Goal: Task Accomplishment & Management: Manage account settings

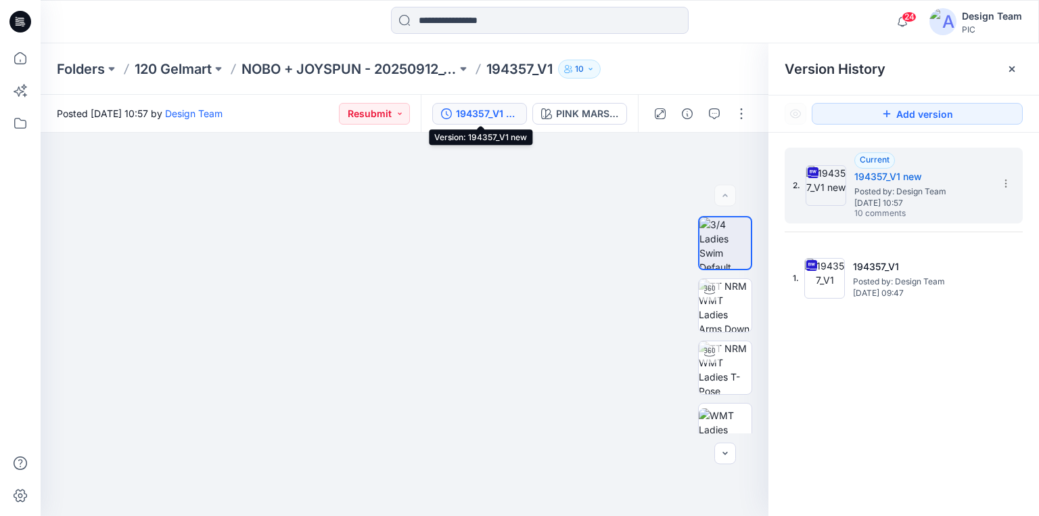
click at [16, 20] on icon at bounding box center [20, 22] width 22 height 22
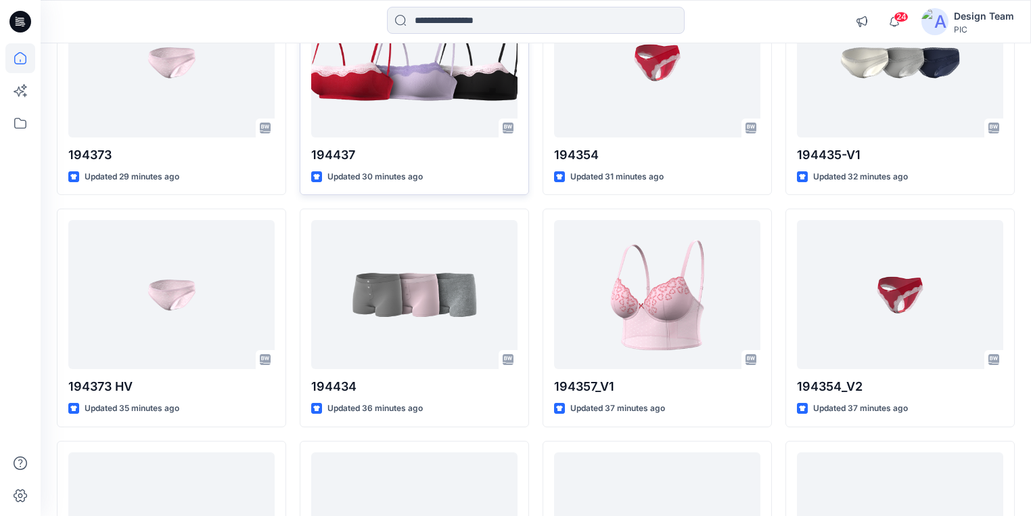
scroll to position [217, 0]
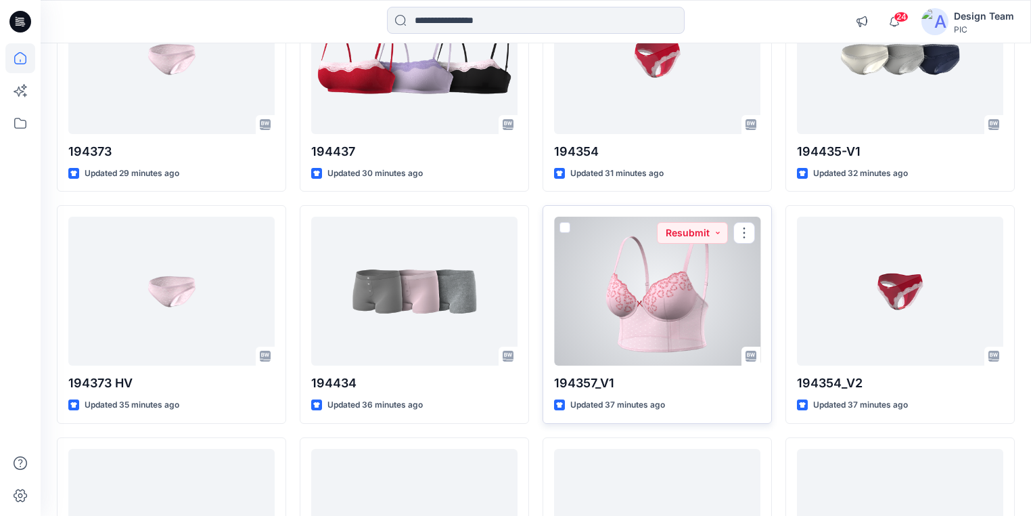
click at [623, 342] on div at bounding box center [657, 291] width 206 height 149
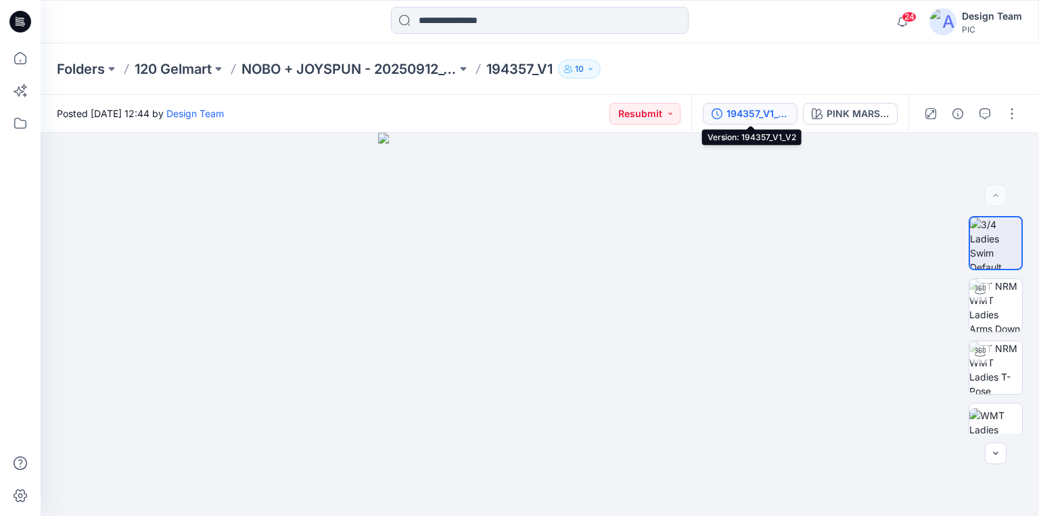
click at [732, 115] on div "194357_V1_V2" at bounding box center [758, 113] width 62 height 15
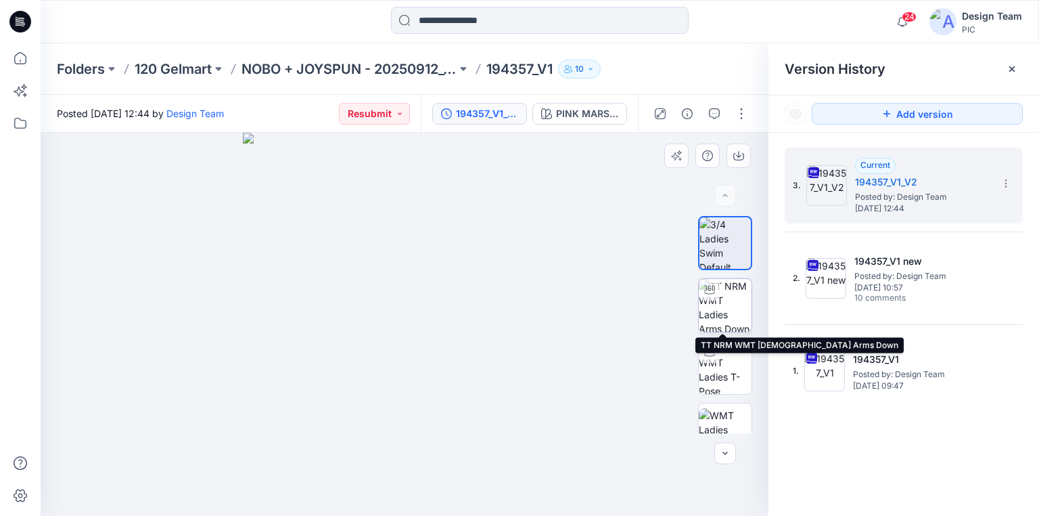
click at [722, 313] on img at bounding box center [725, 305] width 53 height 53
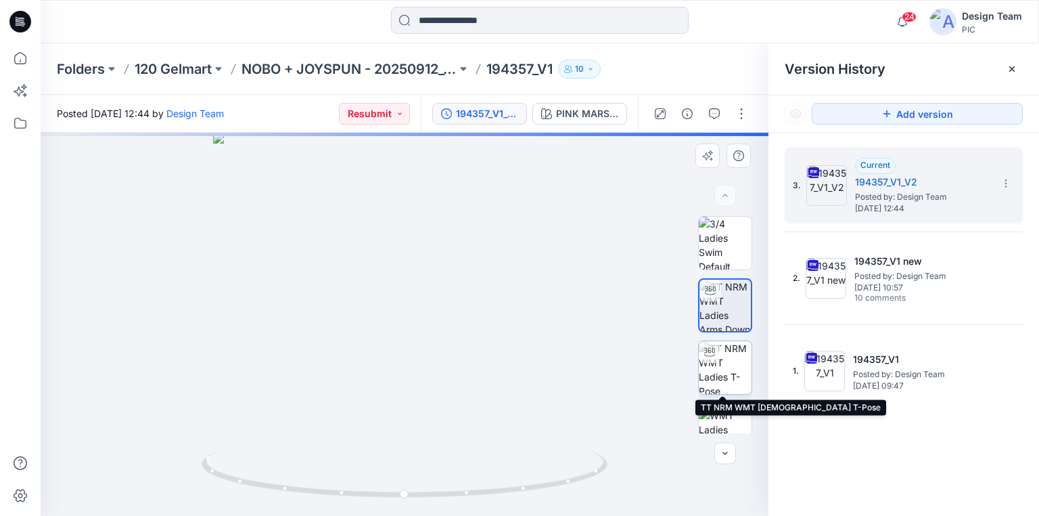
click at [725, 359] on img at bounding box center [725, 367] width 53 height 53
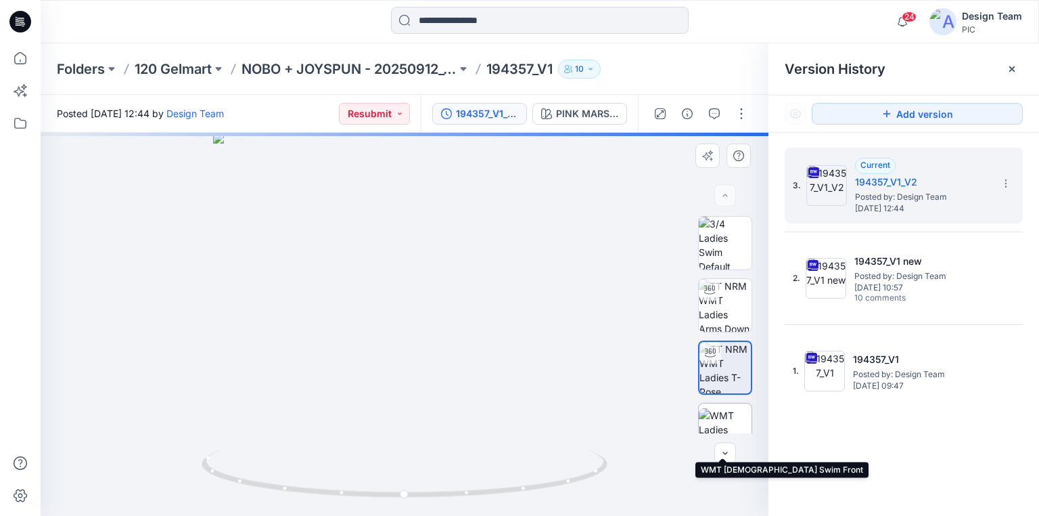
click at [725, 417] on img at bounding box center [725, 429] width 53 height 43
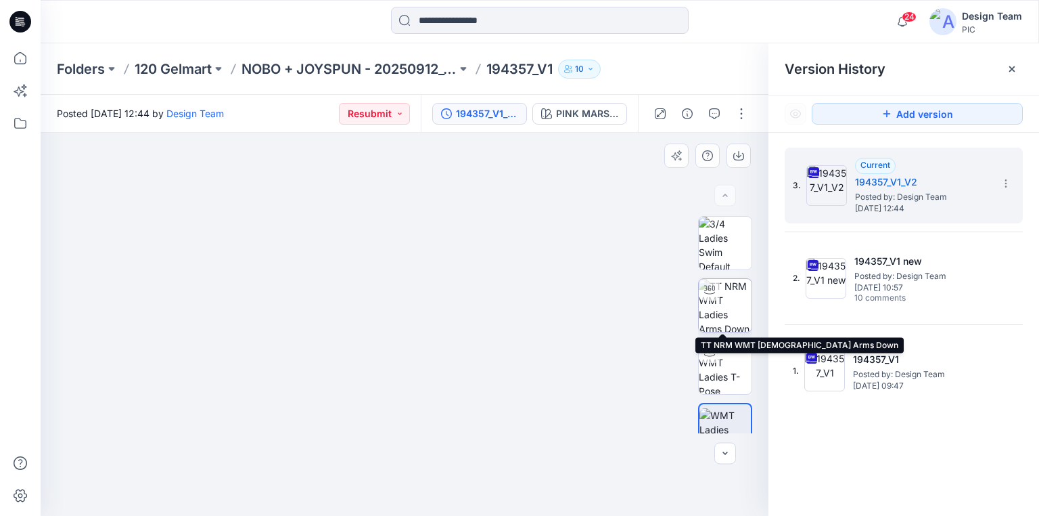
click at [729, 309] on img at bounding box center [725, 305] width 53 height 53
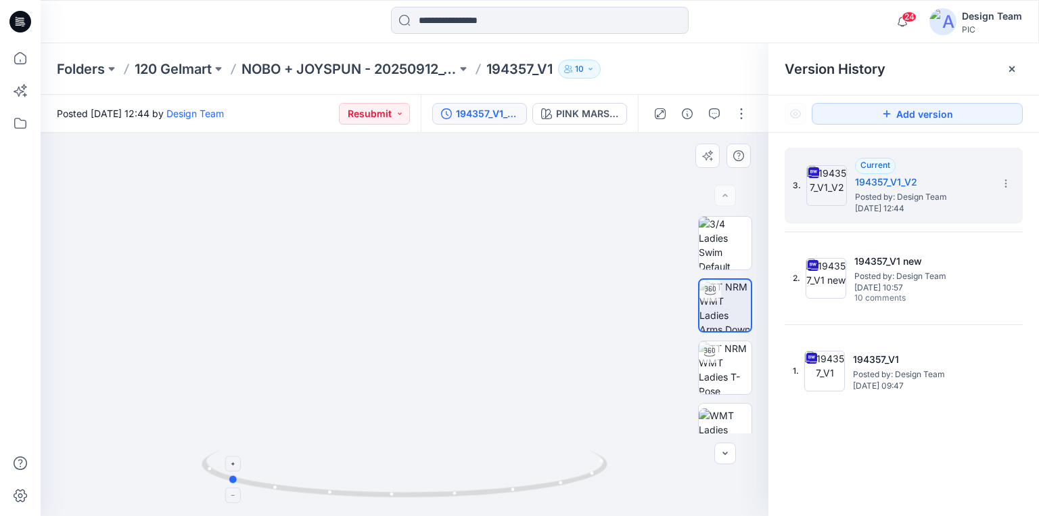
drag, startPoint x: 568, startPoint y: 481, endPoint x: 391, endPoint y: 471, distance: 177.6
click at [1008, 179] on icon at bounding box center [1006, 183] width 11 height 11
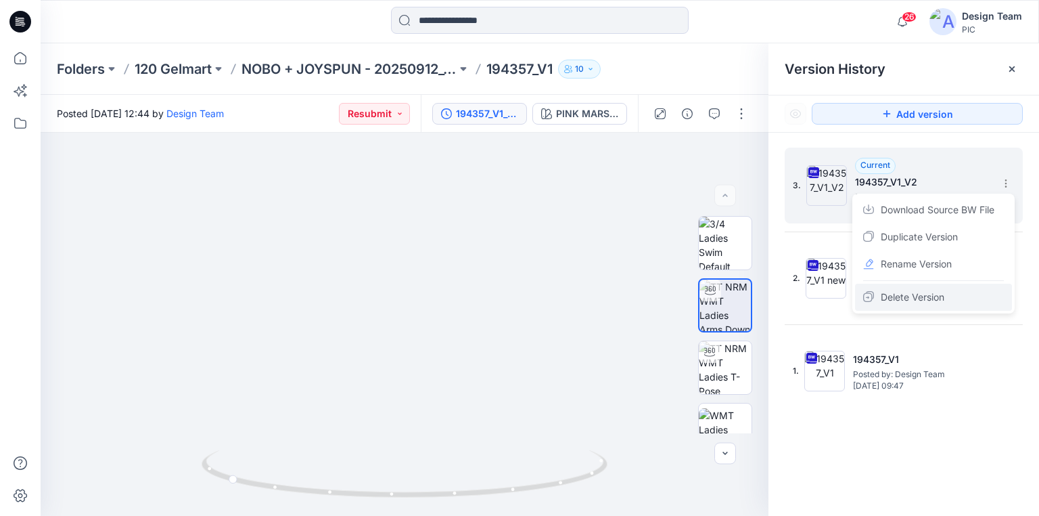
click at [920, 294] on span "Delete Version" at bounding box center [913, 297] width 64 height 16
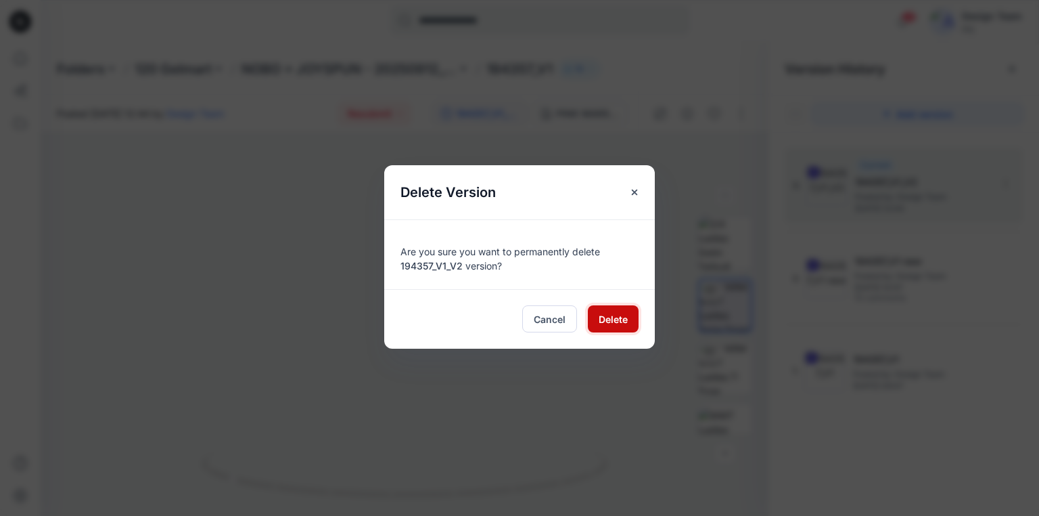
click at [617, 314] on span "Delete" at bounding box center [613, 319] width 29 height 14
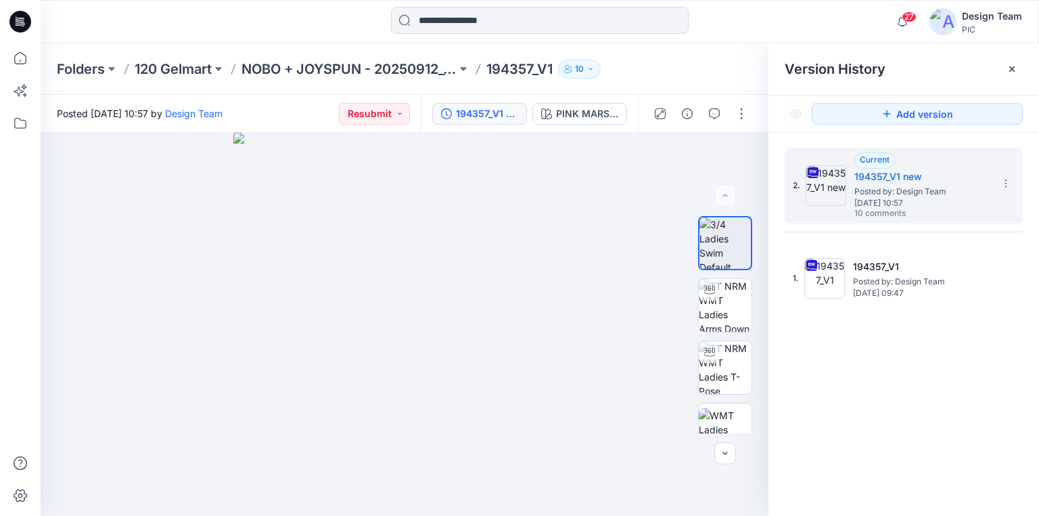
click at [18, 22] on icon at bounding box center [20, 22] width 22 height 22
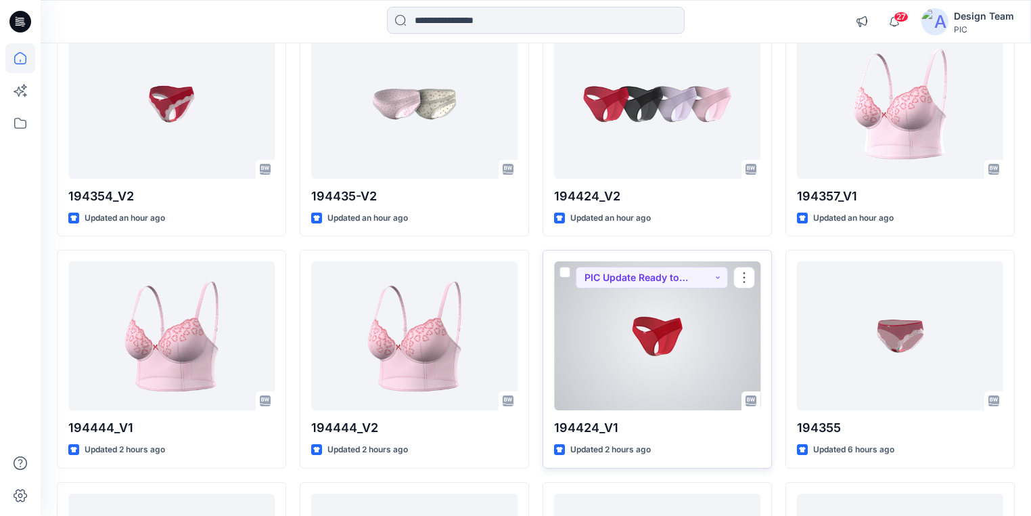
scroll to position [636, 0]
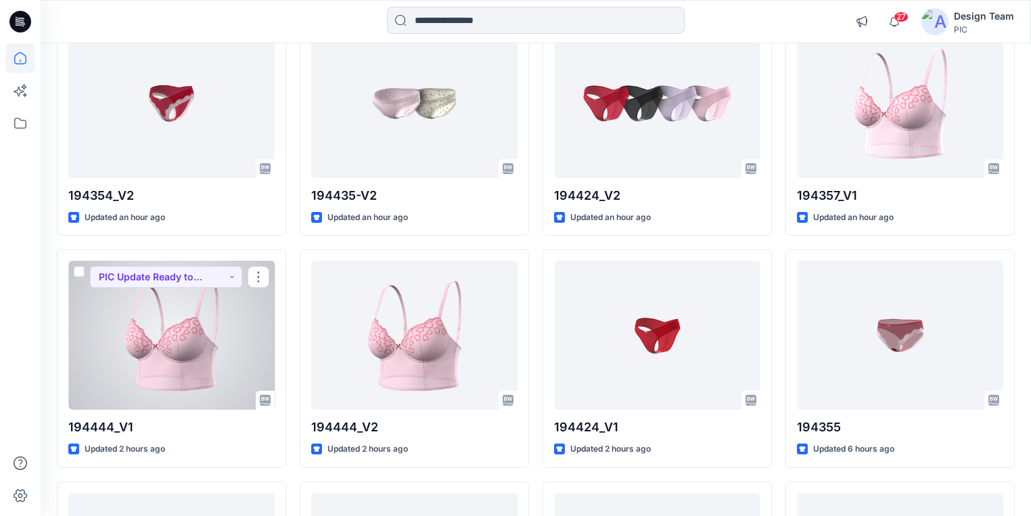
click at [202, 376] on div at bounding box center [171, 335] width 206 height 149
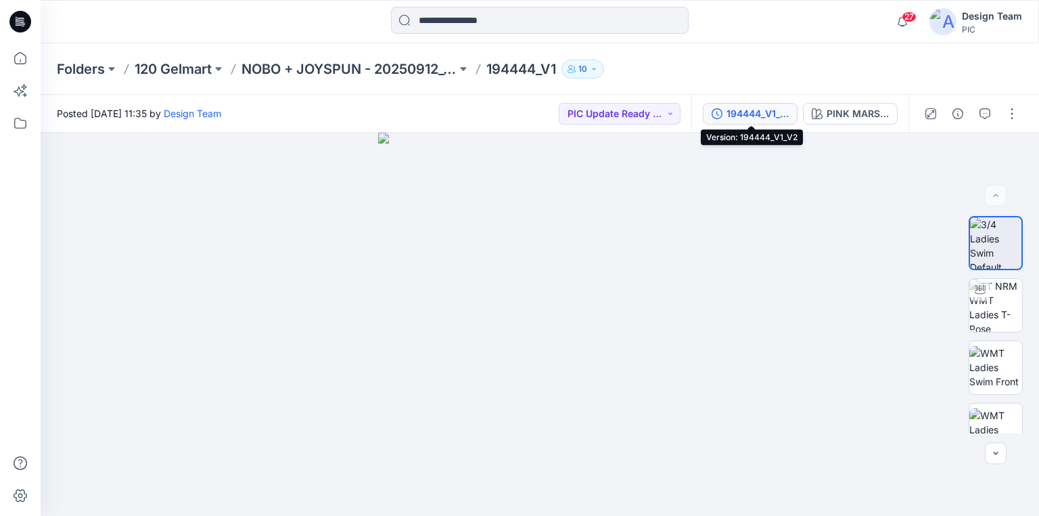
click at [756, 116] on div "194444_V1_V2" at bounding box center [758, 113] width 62 height 15
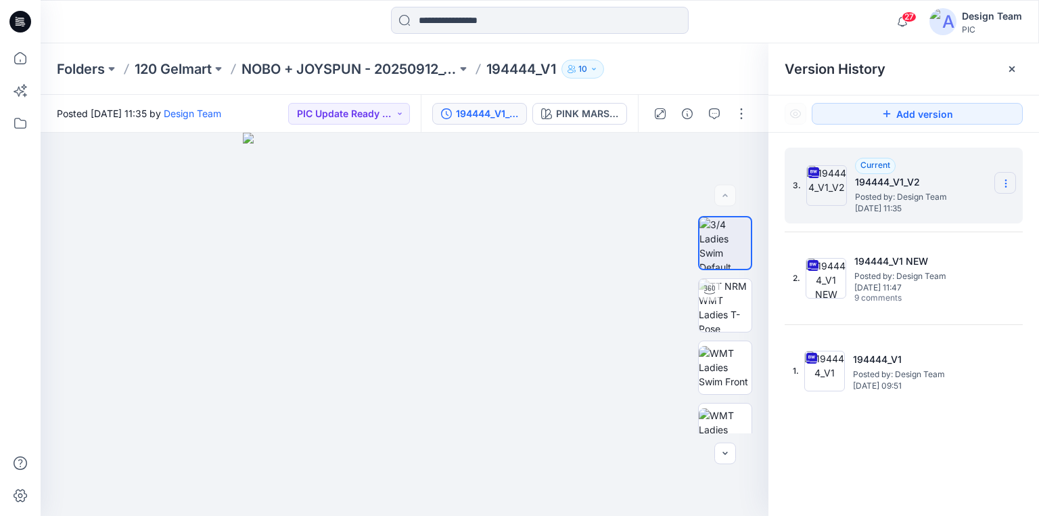
click at [1002, 184] on icon at bounding box center [1006, 183] width 11 height 11
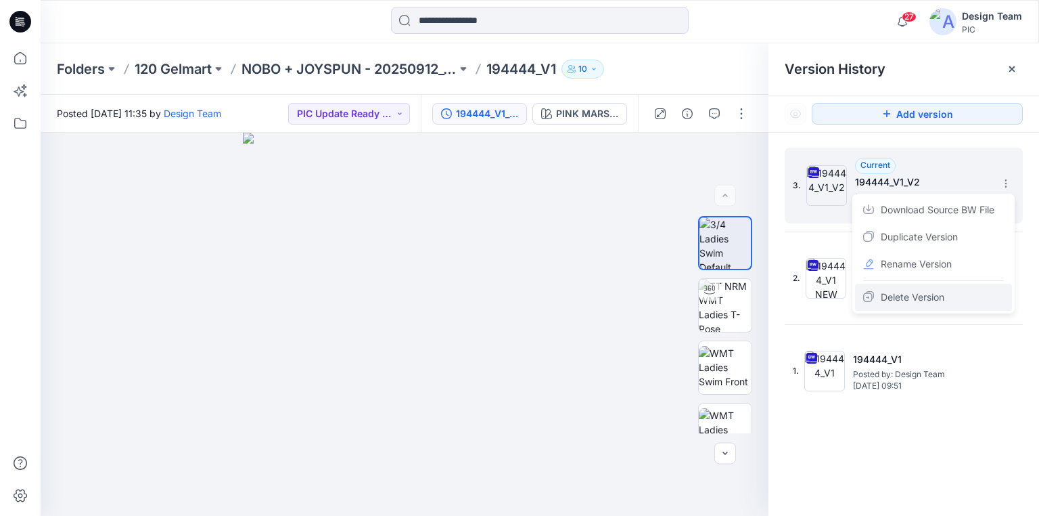
click at [931, 292] on span "Delete Version" at bounding box center [913, 297] width 64 height 16
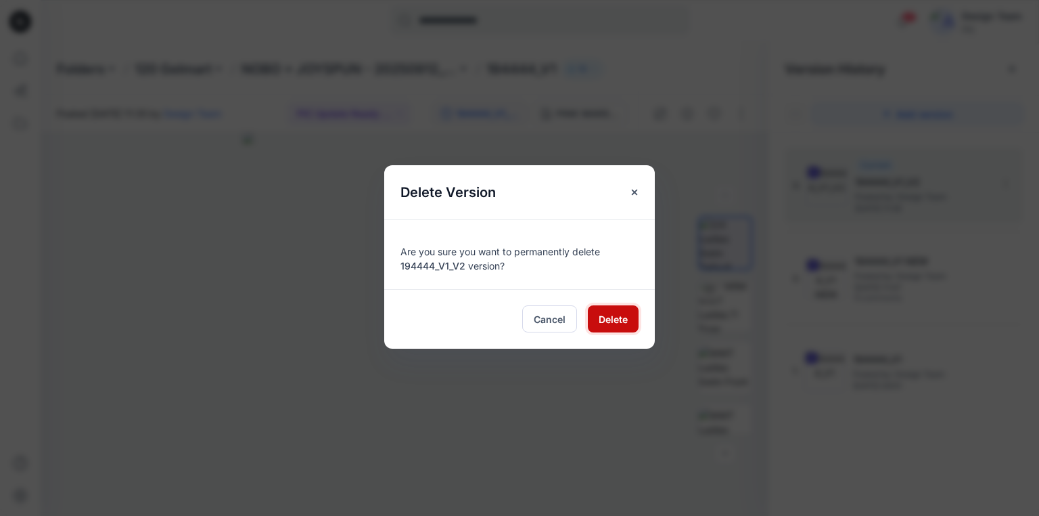
click at [606, 317] on span "Delete" at bounding box center [613, 319] width 29 height 14
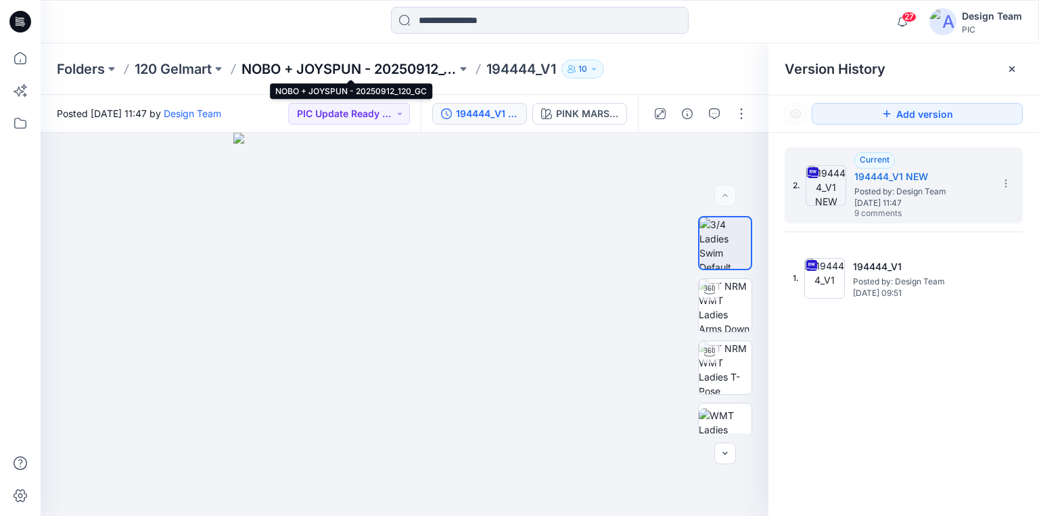
click at [407, 66] on p "NOBO + JOYSPUN - 20250912_120_GC" at bounding box center [349, 69] width 215 height 19
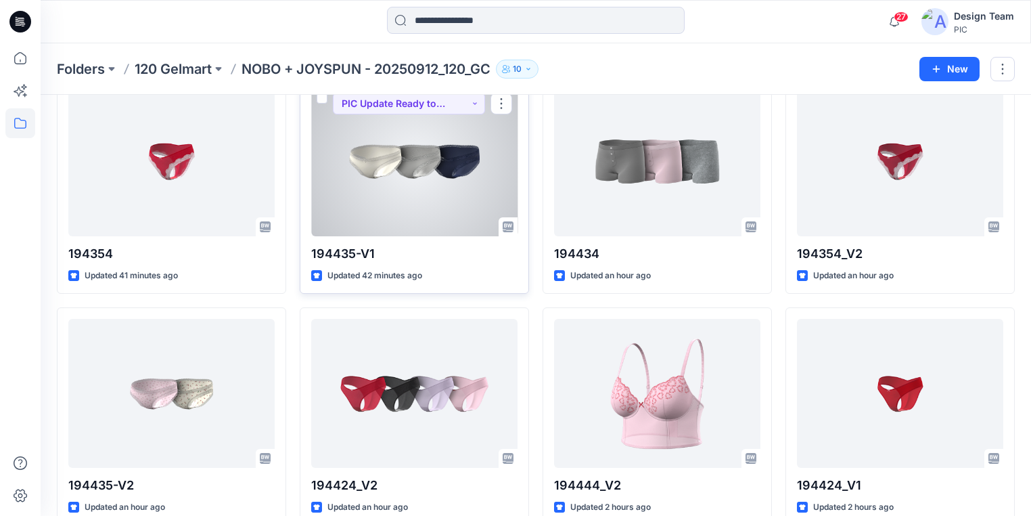
scroll to position [379, 0]
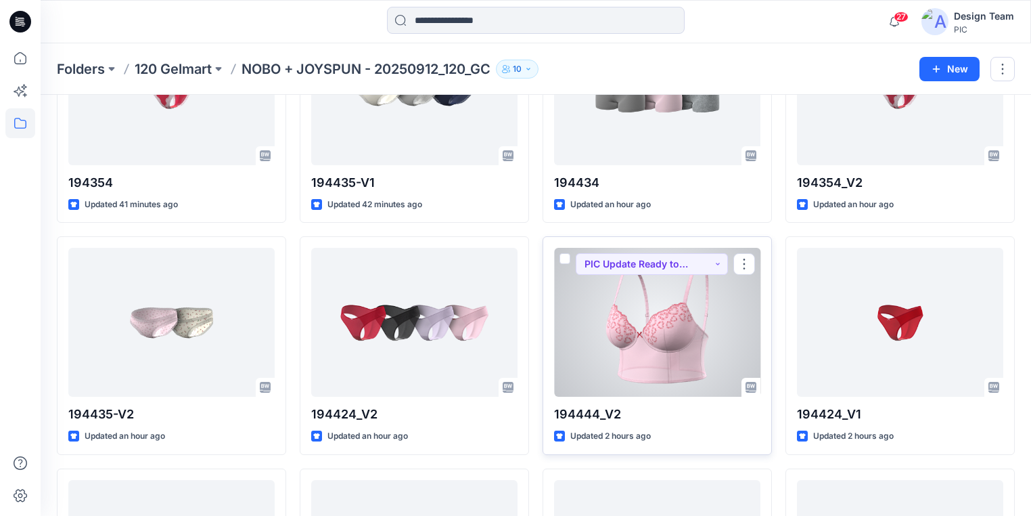
click at [625, 314] on div at bounding box center [657, 322] width 206 height 149
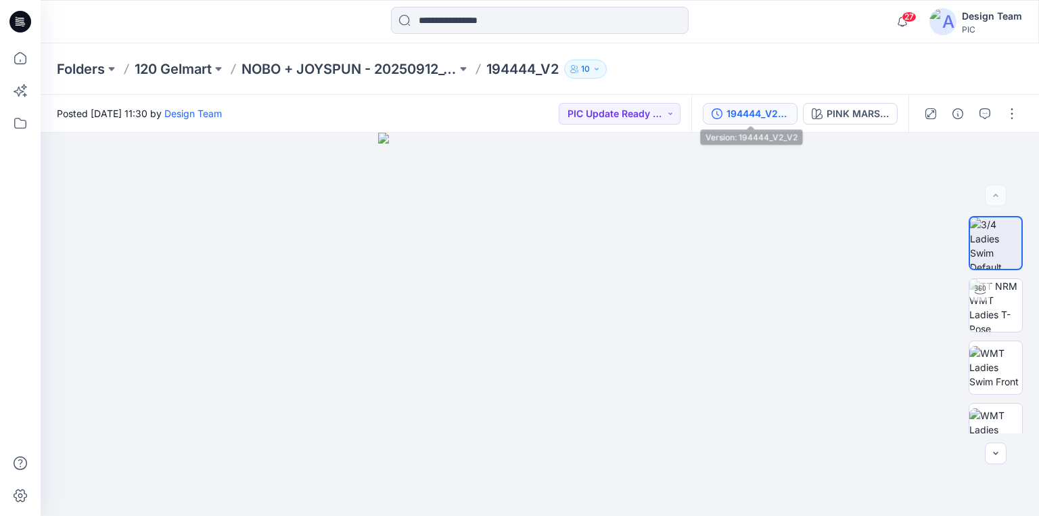
click at [752, 114] on div "194444_V2_V2" at bounding box center [758, 113] width 62 height 15
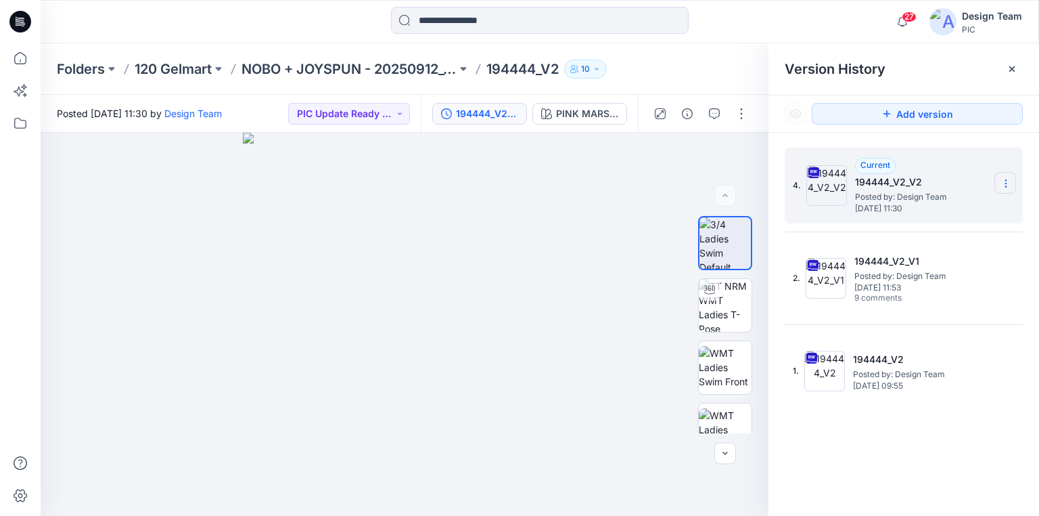
click at [1007, 182] on icon at bounding box center [1006, 183] width 11 height 11
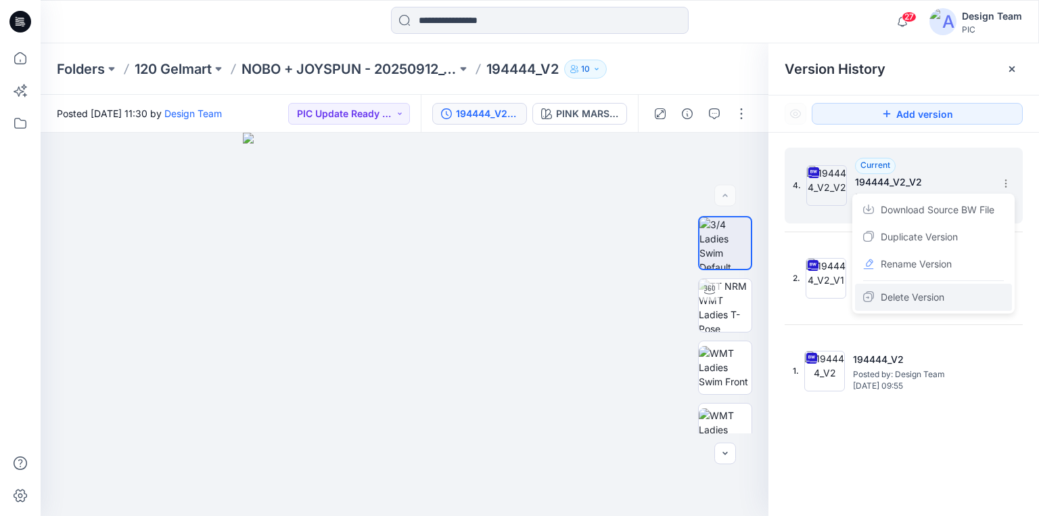
click at [918, 293] on span "Delete Version" at bounding box center [913, 297] width 64 height 16
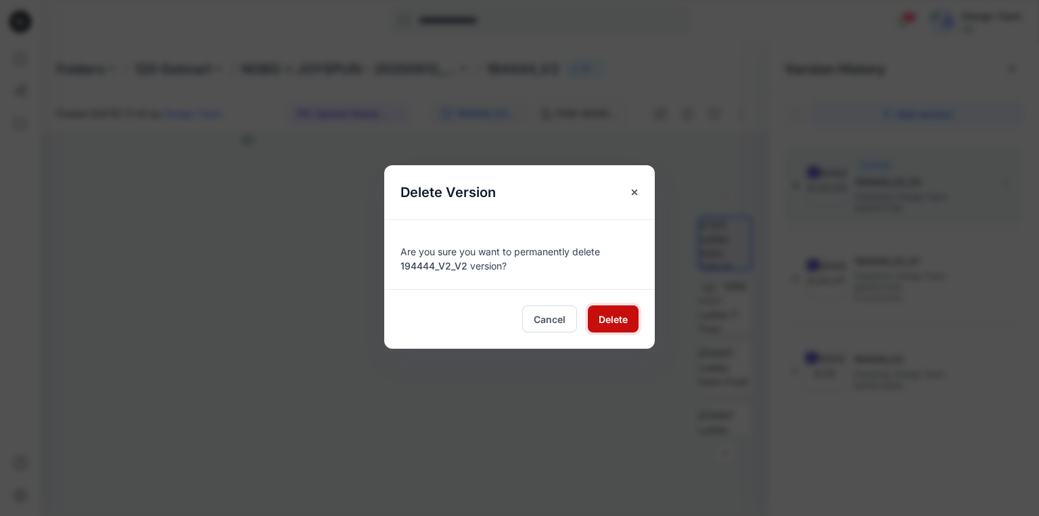
click at [604, 321] on span "Delete" at bounding box center [613, 319] width 29 height 14
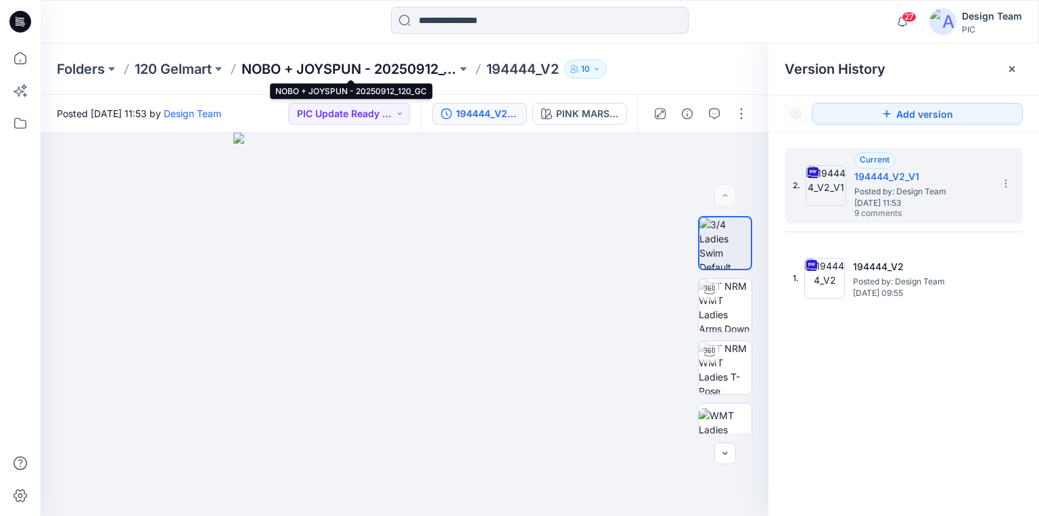
click at [327, 69] on p "NOBO + JOYSPUN - 20250912_120_GC" at bounding box center [349, 69] width 215 height 19
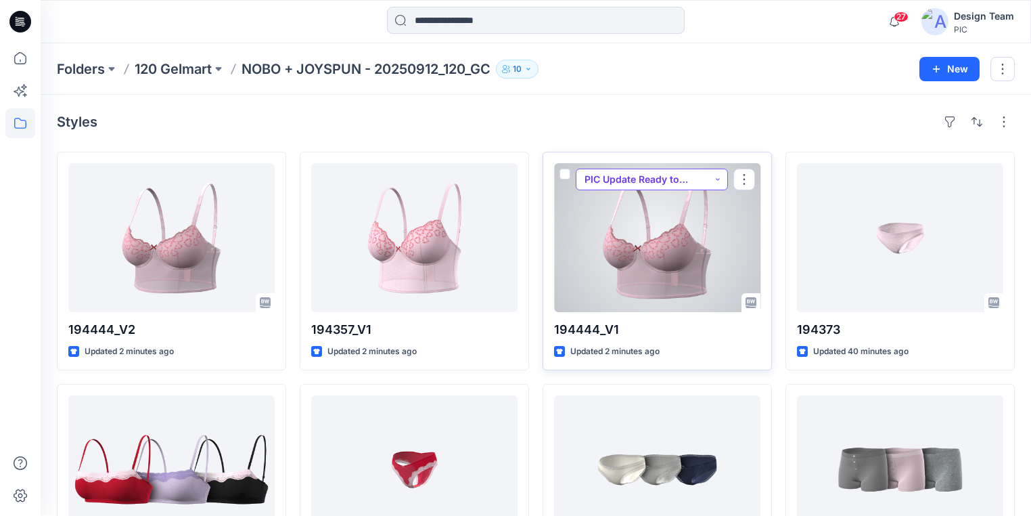
click at [715, 179] on button "PIC Update Ready to Review" at bounding box center [652, 180] width 152 height 22
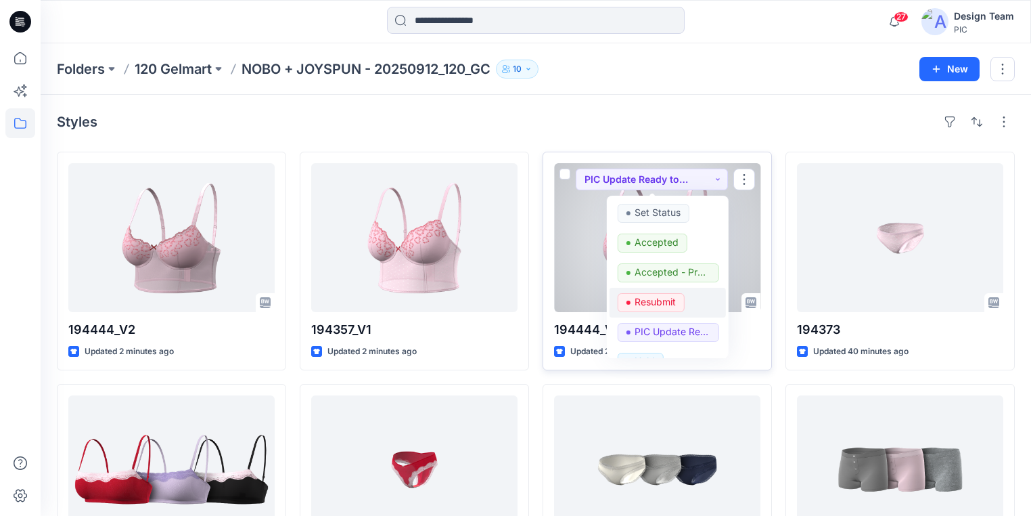
click at [650, 306] on p "Resubmit" at bounding box center [655, 302] width 41 height 18
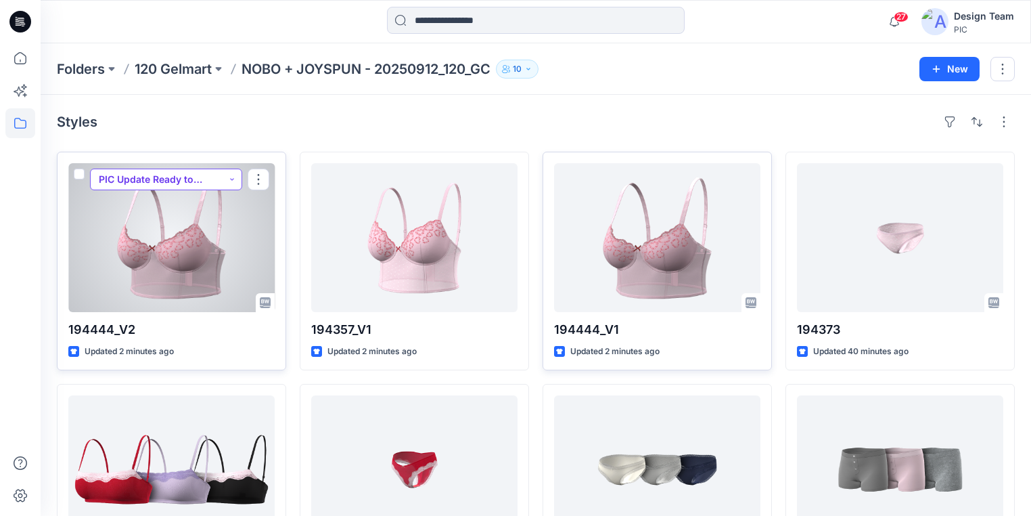
click at [231, 180] on button "PIC Update Ready to Review" at bounding box center [166, 180] width 152 height 22
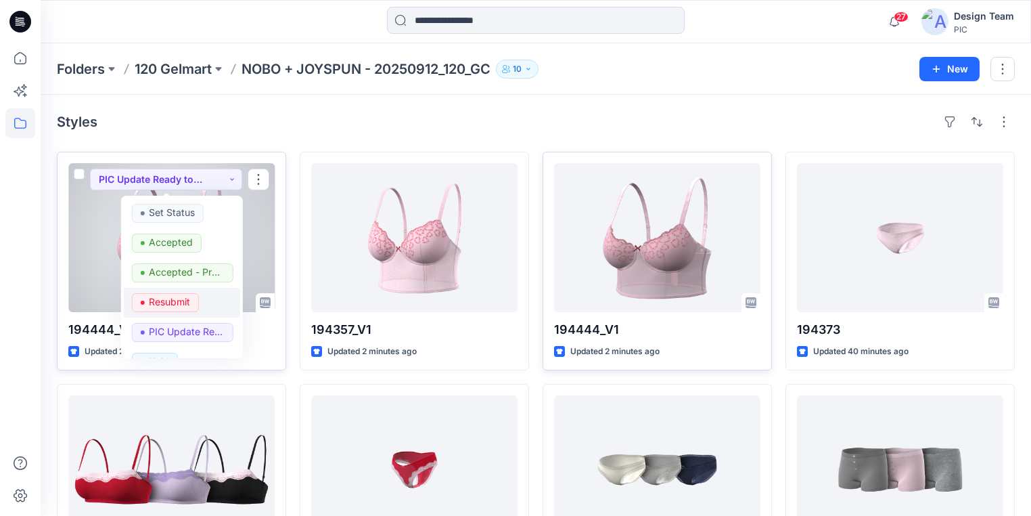
click at [169, 298] on p "Resubmit" at bounding box center [169, 302] width 41 height 18
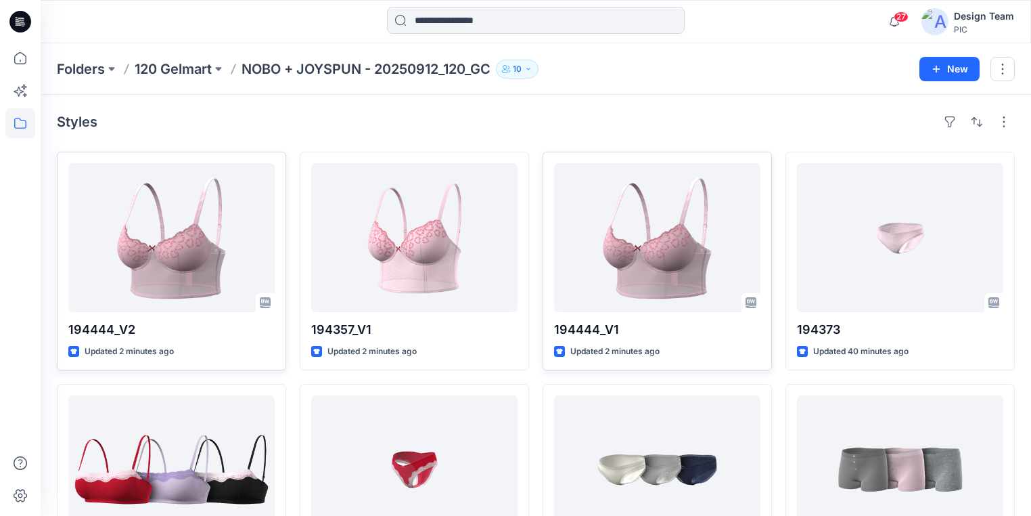
click at [257, 122] on div "Styles" at bounding box center [536, 122] width 958 height 22
click at [20, 22] on icon at bounding box center [20, 22] width 22 height 22
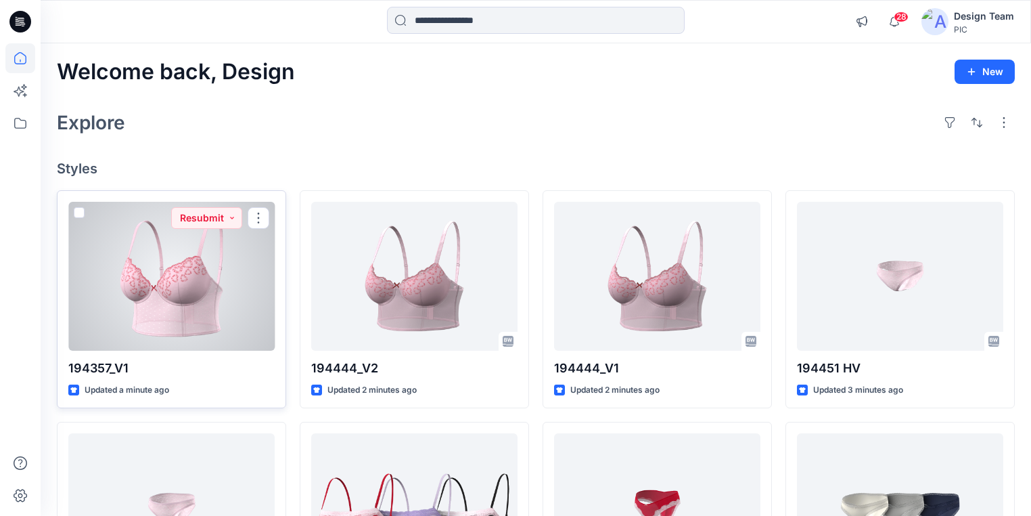
click at [204, 316] on div at bounding box center [171, 276] width 206 height 149
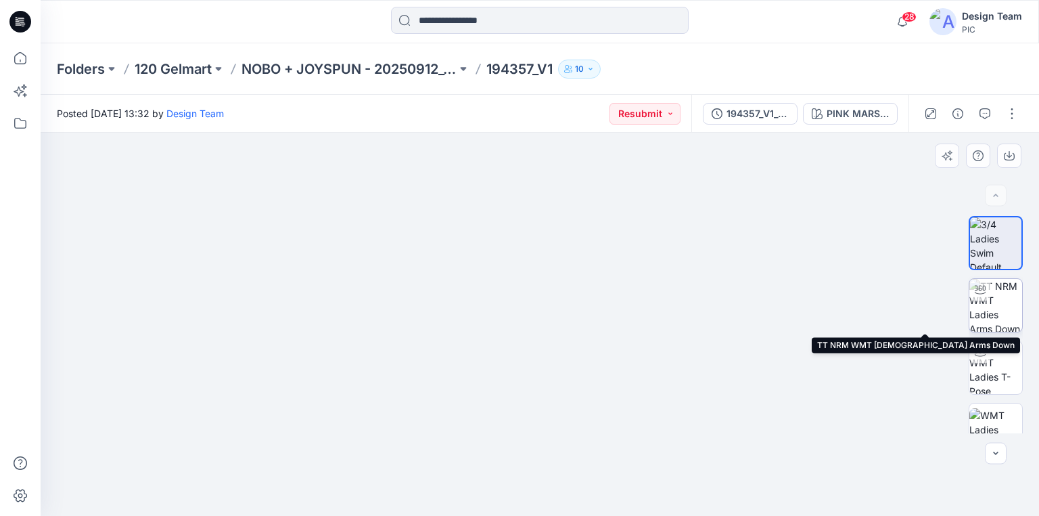
click at [993, 315] on img at bounding box center [996, 305] width 53 height 53
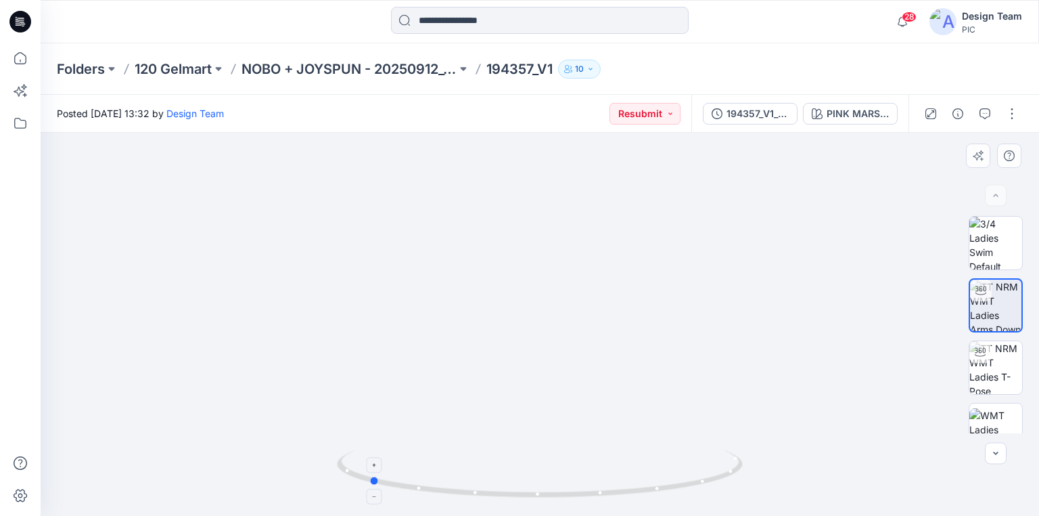
drag, startPoint x: 726, startPoint y: 484, endPoint x: 555, endPoint y: 460, distance: 172.8
click at [555, 460] on icon at bounding box center [541, 475] width 409 height 51
drag, startPoint x: 714, startPoint y: 479, endPoint x: 672, endPoint y: 478, distance: 42.0
click at [672, 478] on icon at bounding box center [541, 475] width 409 height 51
drag, startPoint x: 583, startPoint y: 501, endPoint x: 784, endPoint y: 480, distance: 202.7
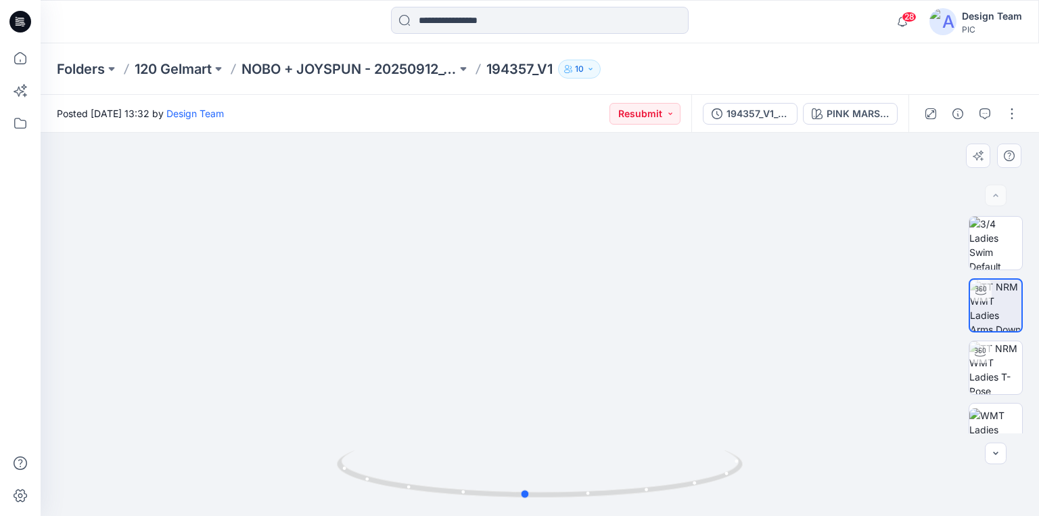
click at [784, 480] on div at bounding box center [540, 324] width 999 height 383
click at [753, 116] on div "194357_V1_V2" at bounding box center [758, 113] width 62 height 15
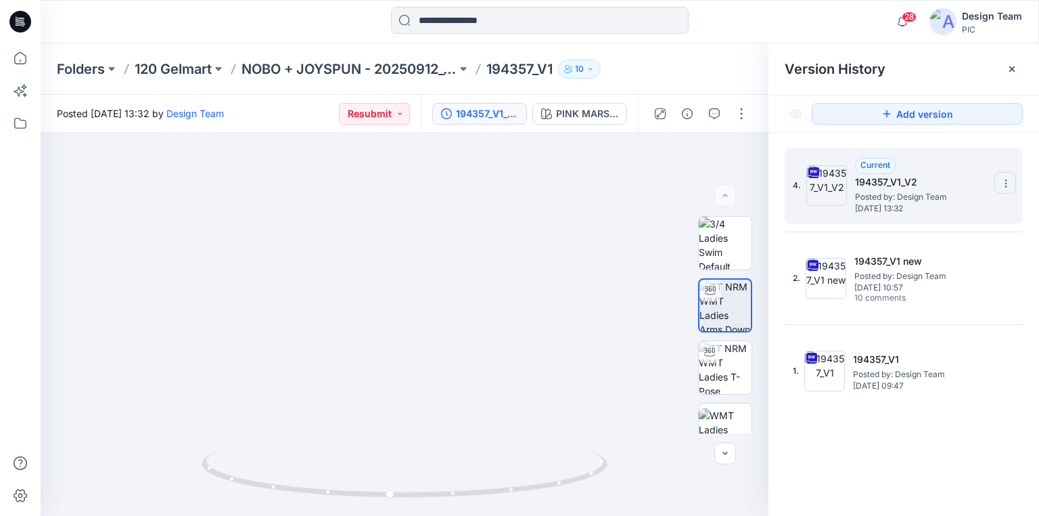
click at [1010, 181] on icon at bounding box center [1006, 183] width 11 height 11
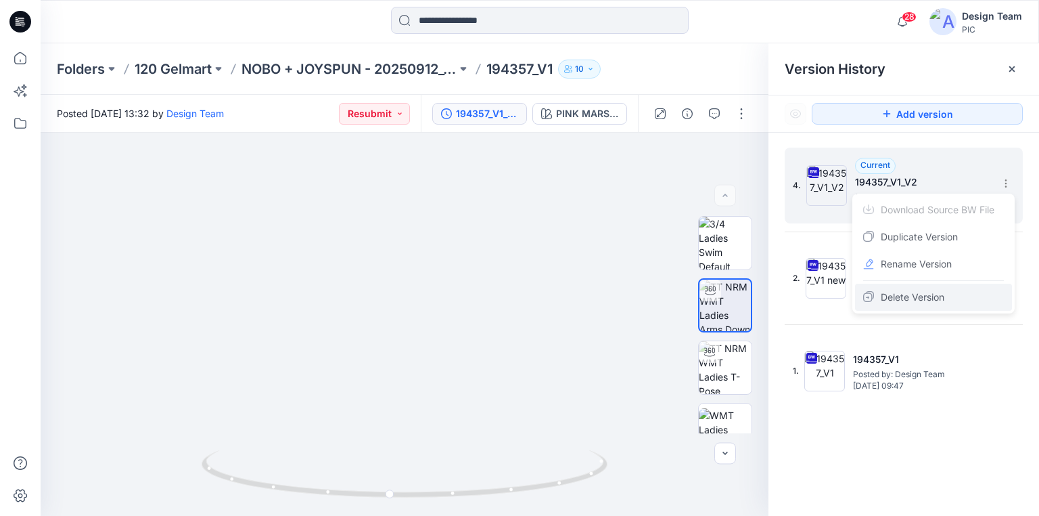
click at [921, 292] on span "Delete Version" at bounding box center [913, 297] width 64 height 16
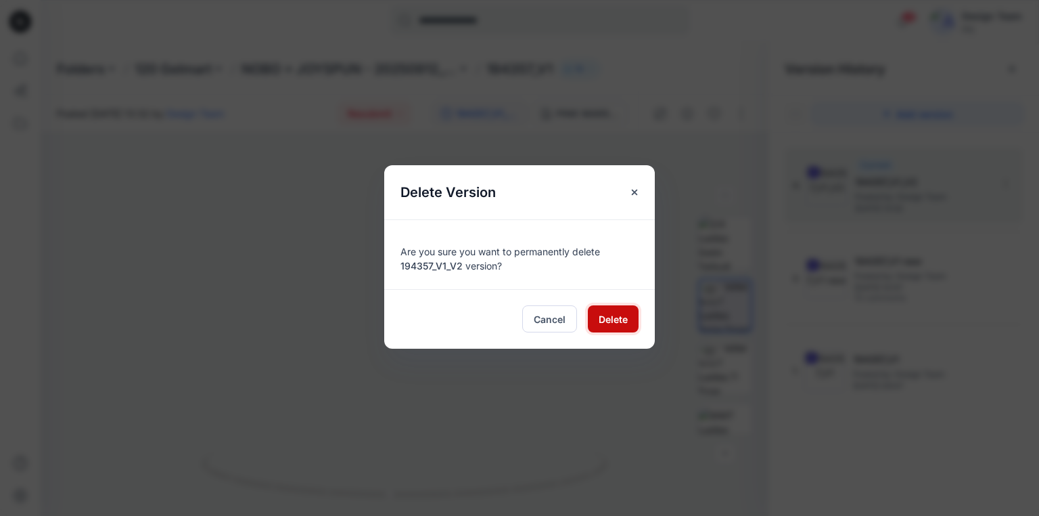
click at [606, 319] on span "Delete" at bounding box center [613, 319] width 29 height 14
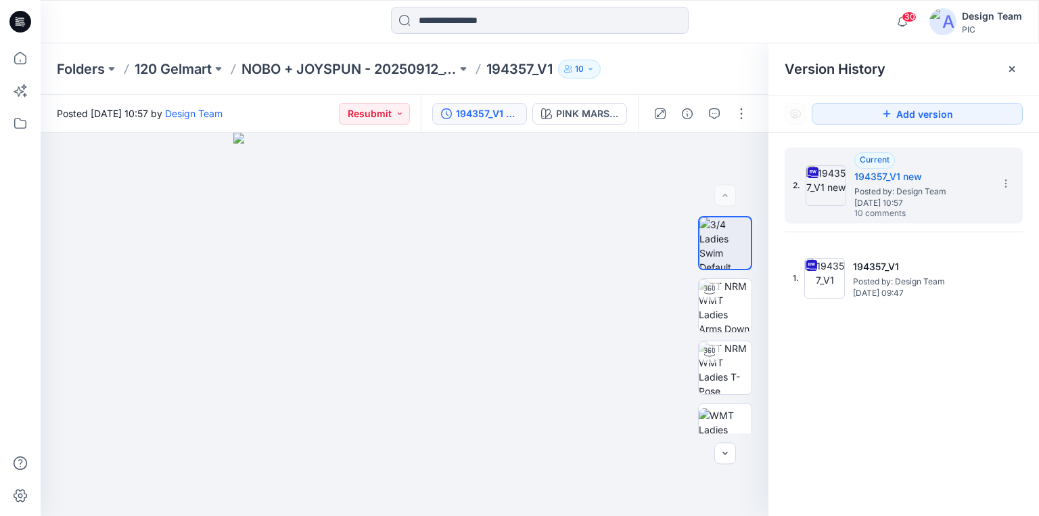
click at [19, 21] on icon at bounding box center [18, 21] width 4 height 1
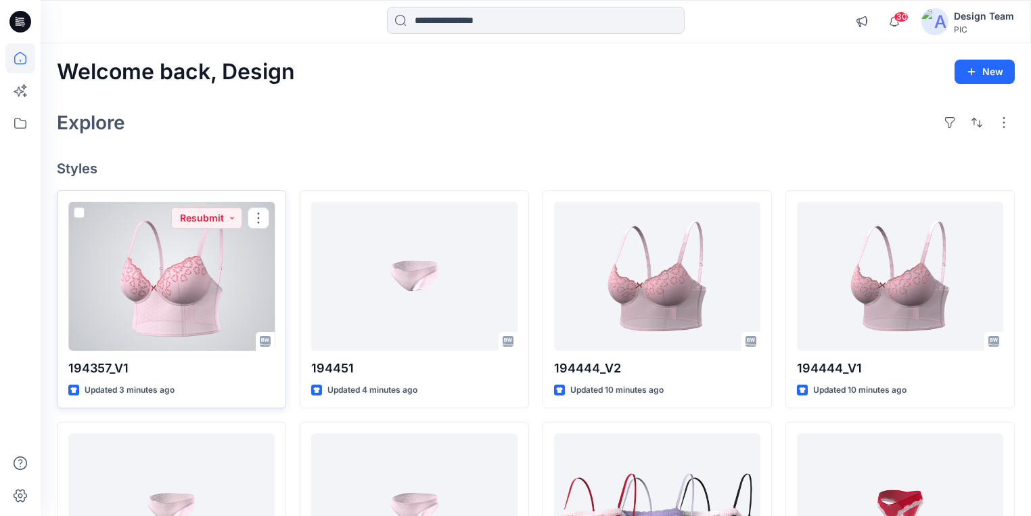
click at [169, 298] on div at bounding box center [171, 276] width 206 height 149
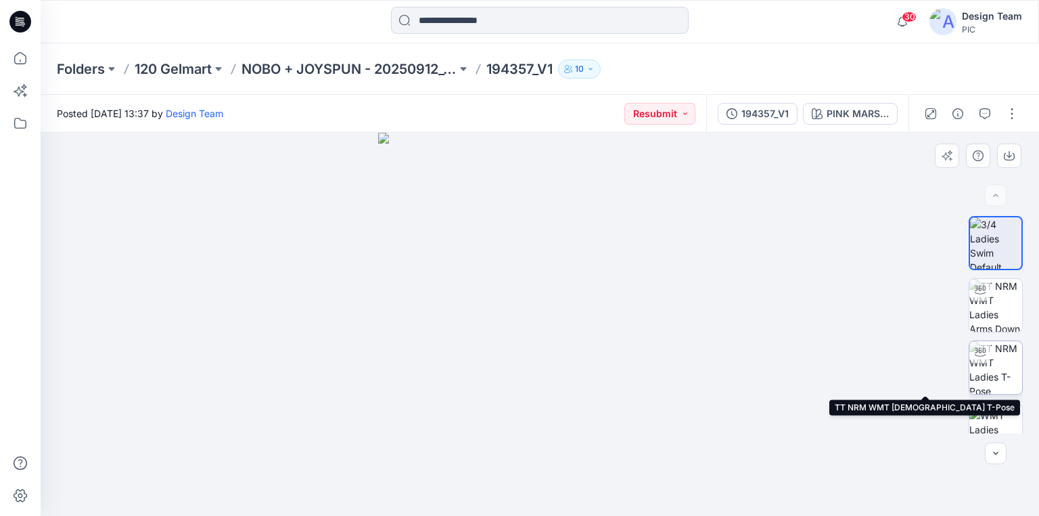
click at [1010, 374] on img at bounding box center [996, 367] width 53 height 53
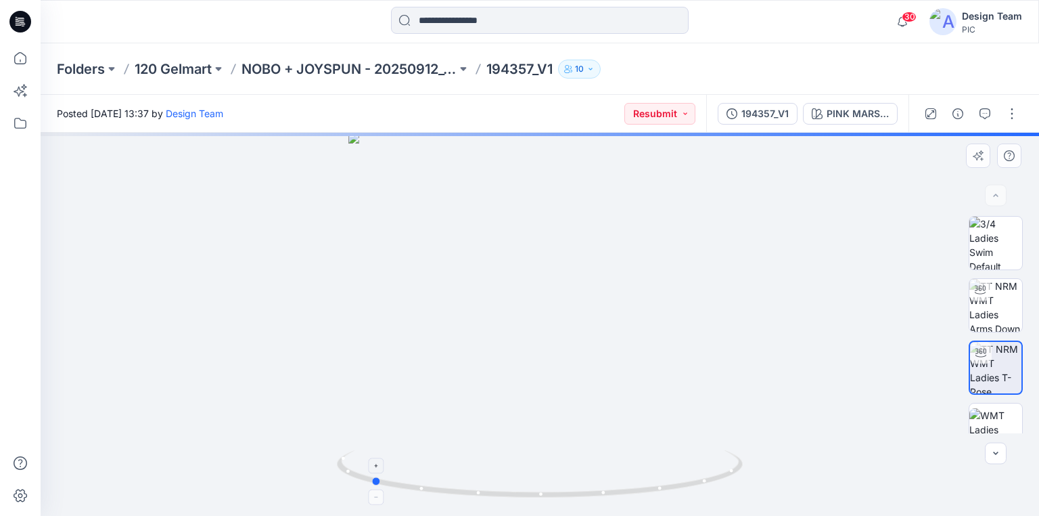
drag, startPoint x: 713, startPoint y: 484, endPoint x: 543, endPoint y: 463, distance: 170.5
click at [543, 463] on icon at bounding box center [541, 475] width 409 height 51
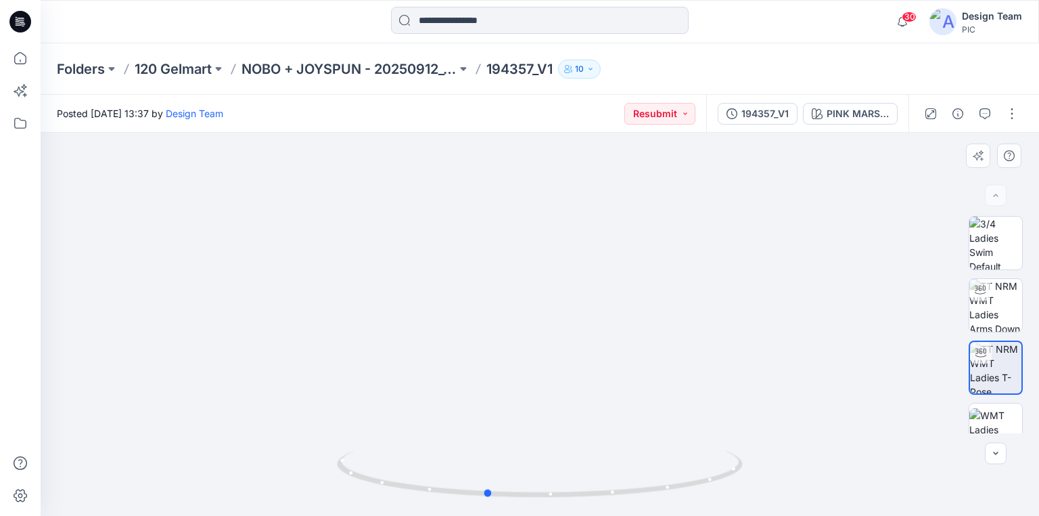
drag, startPoint x: 646, startPoint y: 493, endPoint x: 762, endPoint y: 470, distance: 118.0
click at [762, 470] on div at bounding box center [540, 324] width 999 height 383
drag, startPoint x: 654, startPoint y: 493, endPoint x: 709, endPoint y: 489, distance: 55.6
click at [709, 489] on icon at bounding box center [541, 475] width 409 height 51
click at [865, 119] on div "PINK MARSHMALLOW" at bounding box center [858, 113] width 62 height 15
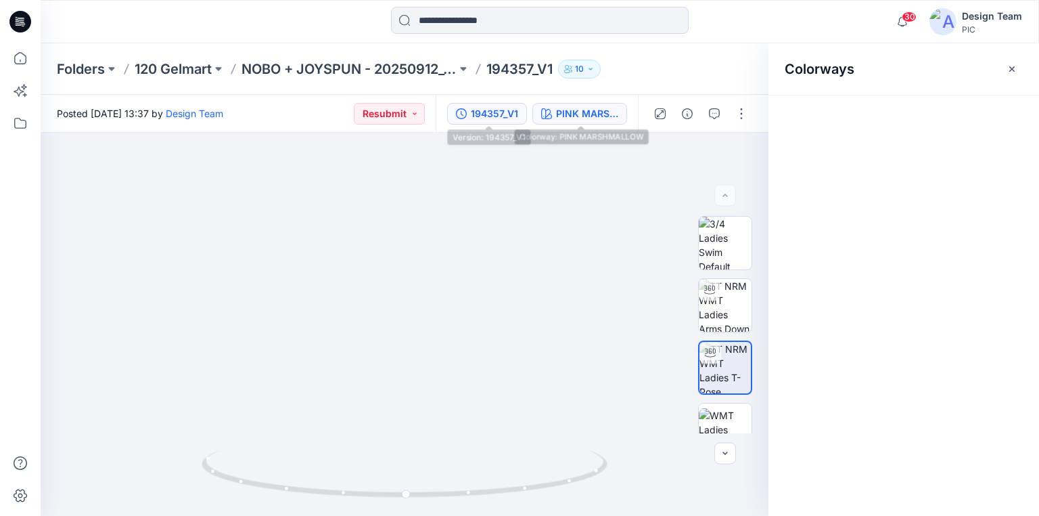
click at [483, 119] on div "194357_V1" at bounding box center [494, 113] width 47 height 15
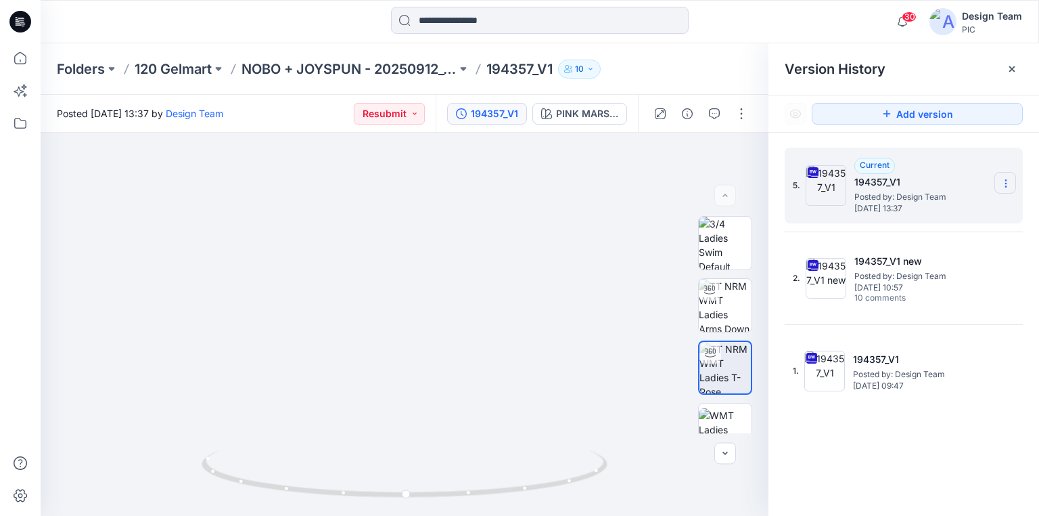
click at [1006, 183] on icon at bounding box center [1006, 183] width 1 height 1
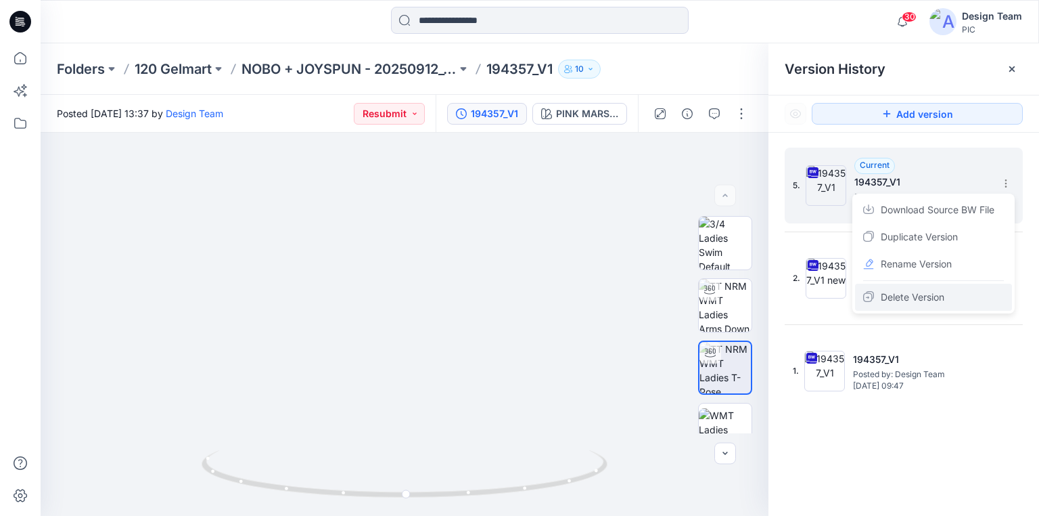
click at [913, 298] on span "Delete Version" at bounding box center [913, 297] width 64 height 16
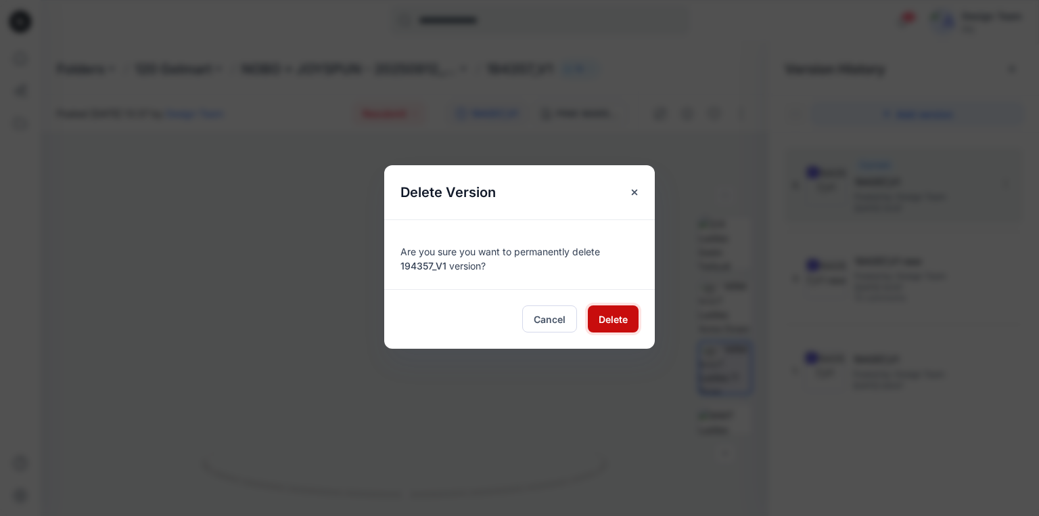
click at [601, 316] on span "Delete" at bounding box center [613, 319] width 29 height 14
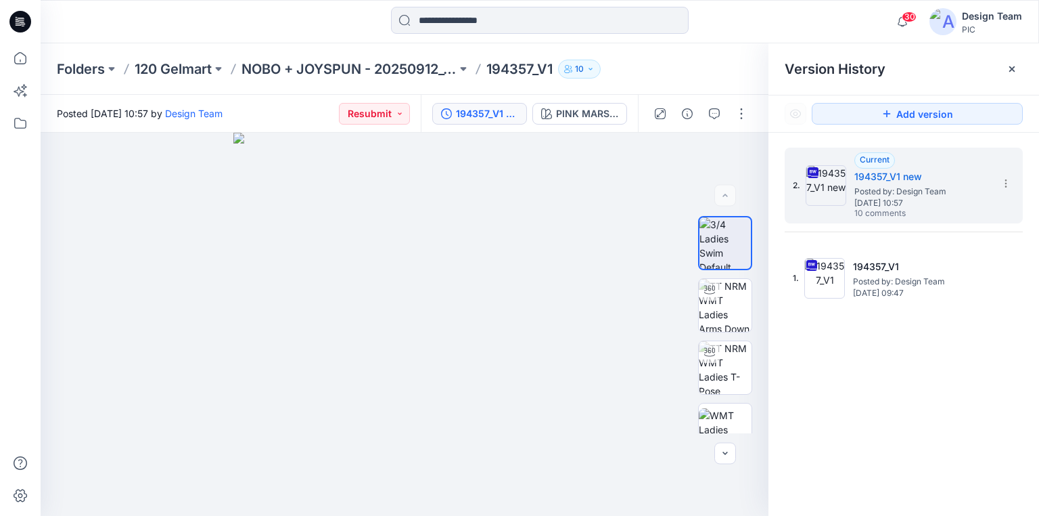
click at [16, 22] on icon at bounding box center [18, 22] width 5 height 1
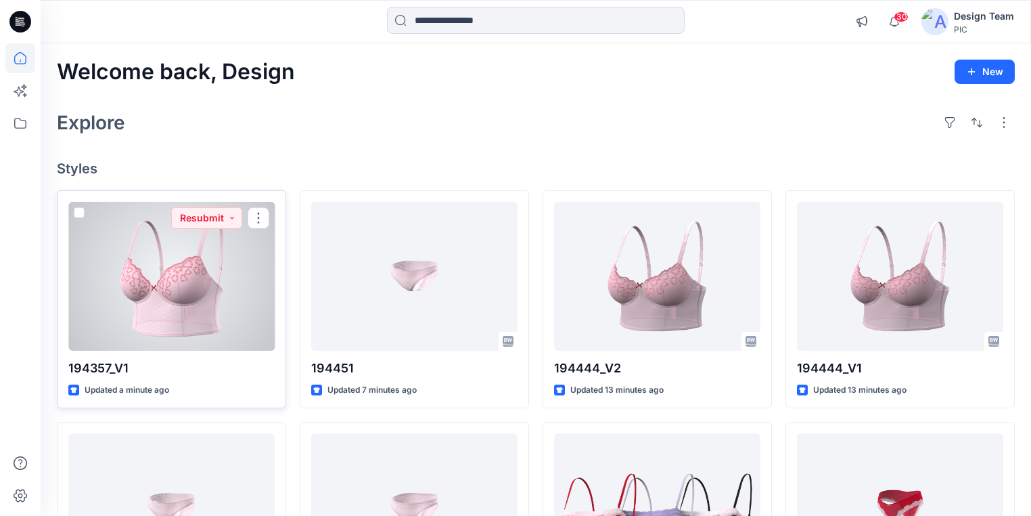
click at [204, 276] on div at bounding box center [171, 276] width 206 height 149
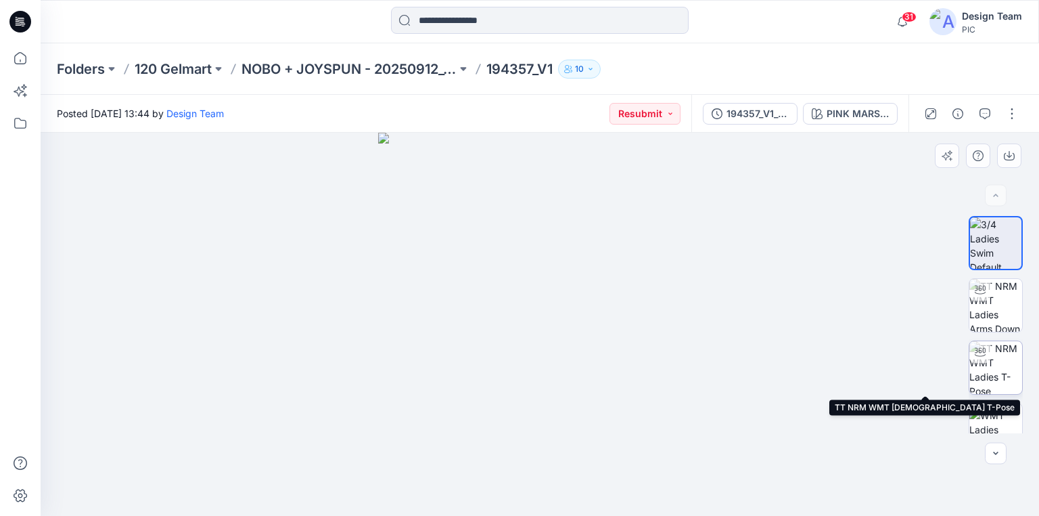
click at [988, 355] on img at bounding box center [996, 367] width 53 height 53
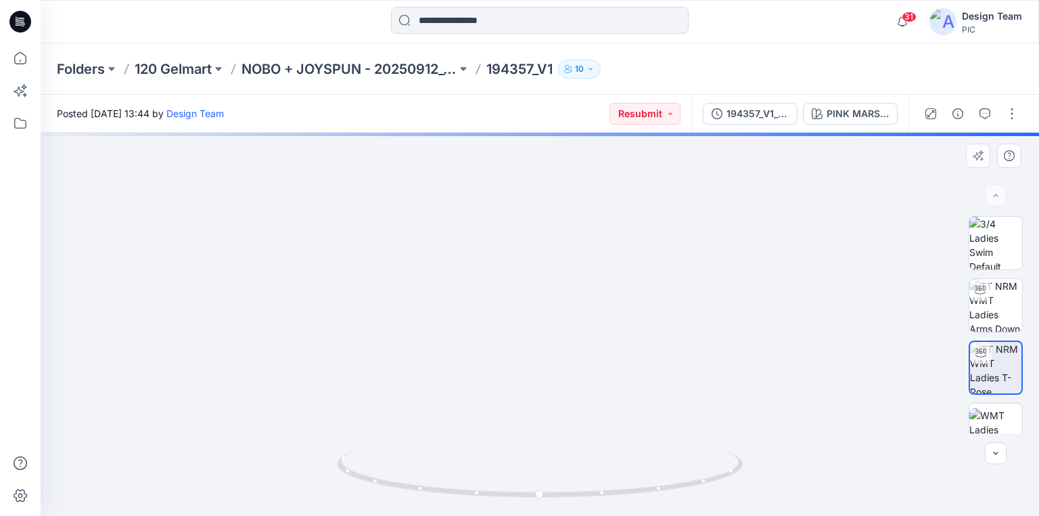
drag, startPoint x: 522, startPoint y: 235, endPoint x: 501, endPoint y: 379, distance: 145.1
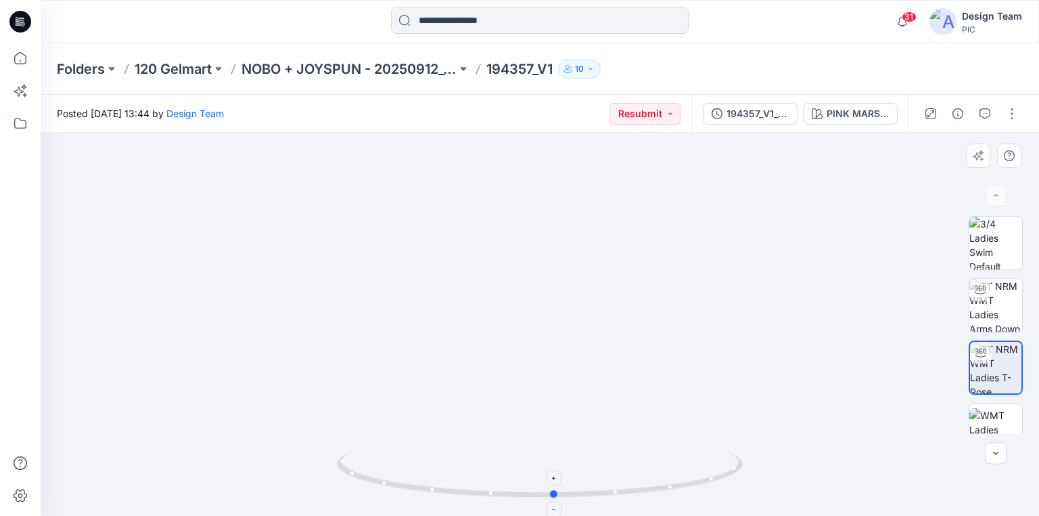
drag, startPoint x: 706, startPoint y: 482, endPoint x: 742, endPoint y: 474, distance: 36.8
click at [742, 474] on icon at bounding box center [541, 475] width 409 height 51
drag, startPoint x: 717, startPoint y: 479, endPoint x: 685, endPoint y: 428, distance: 60.8
click at [685, 428] on div at bounding box center [540, 324] width 999 height 383
drag, startPoint x: 615, startPoint y: 493, endPoint x: 472, endPoint y: 464, distance: 146.3
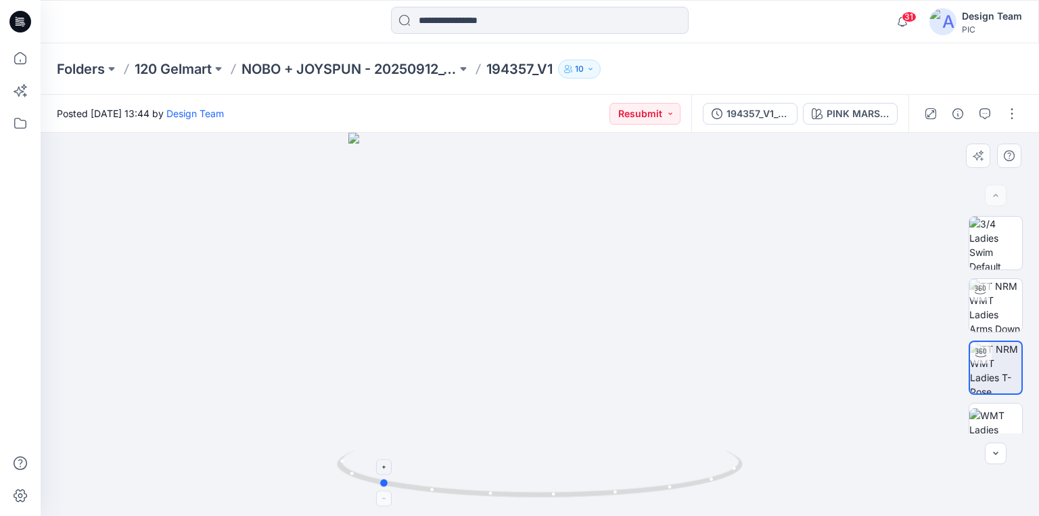
click at [472, 464] on icon at bounding box center [541, 475] width 409 height 51
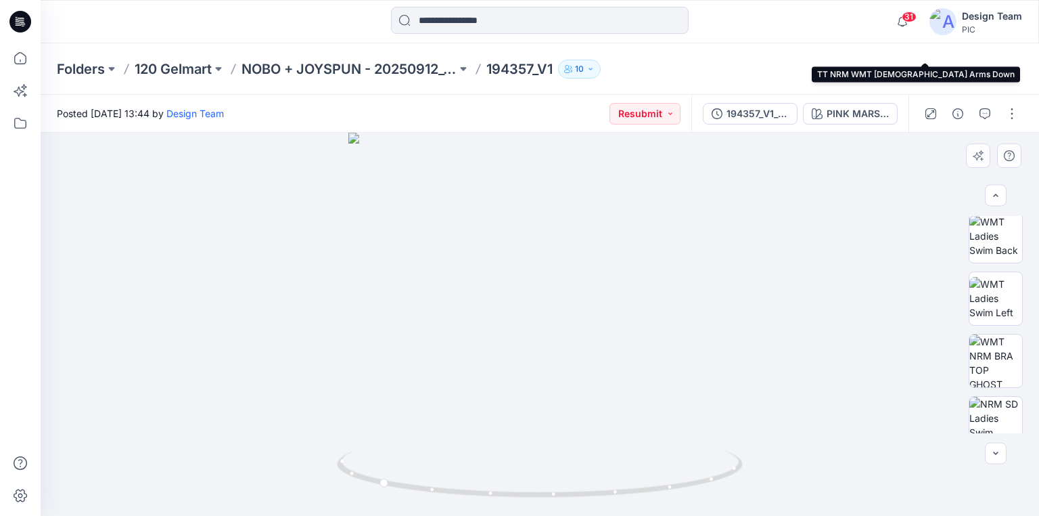
scroll to position [271, 0]
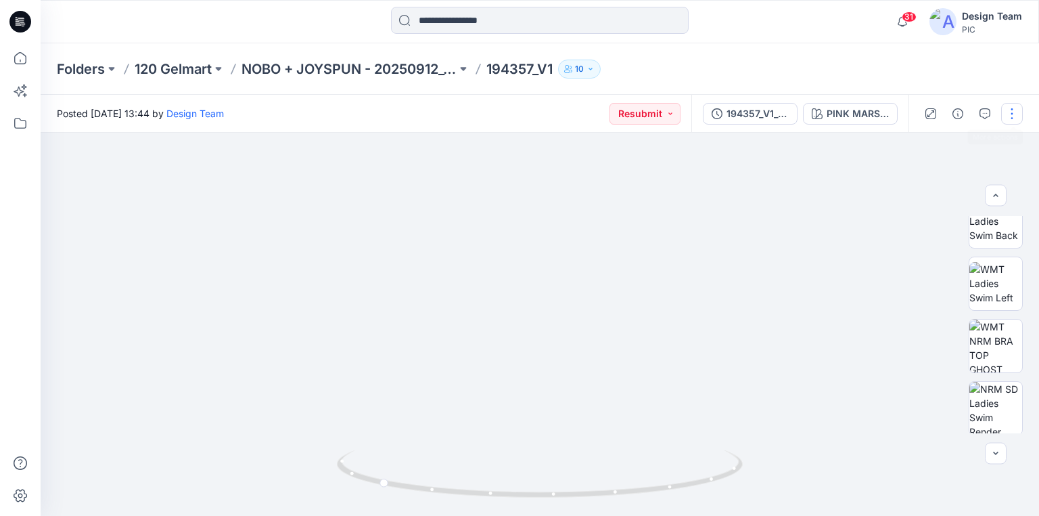
click at [1007, 116] on button "button" at bounding box center [1013, 114] width 22 height 22
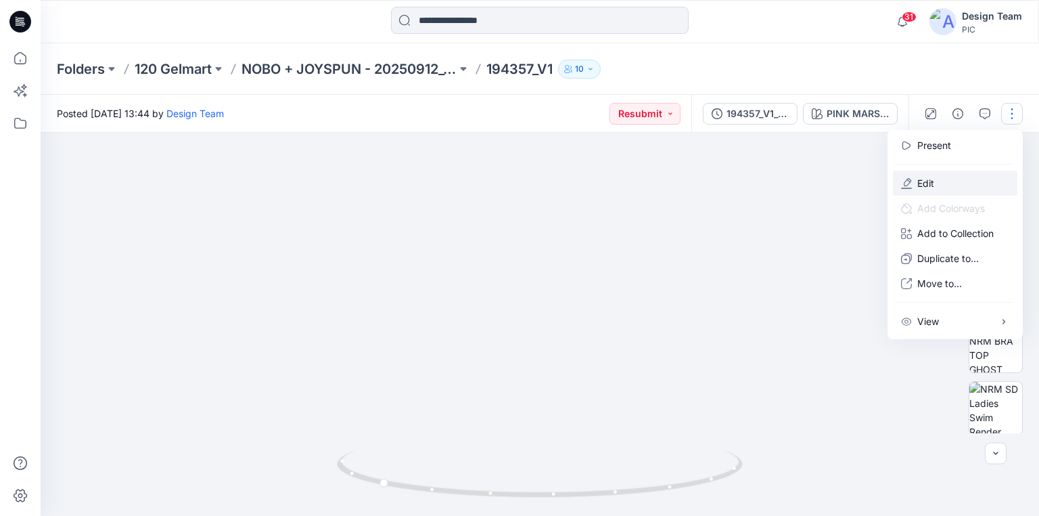
click at [931, 180] on p "Edit" at bounding box center [926, 183] width 17 height 14
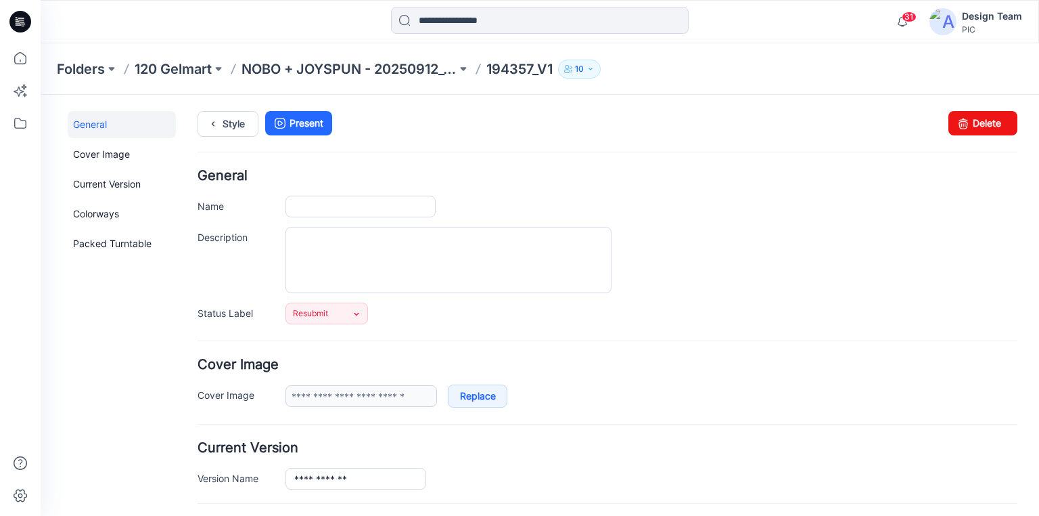
type input "*********"
type input "**********"
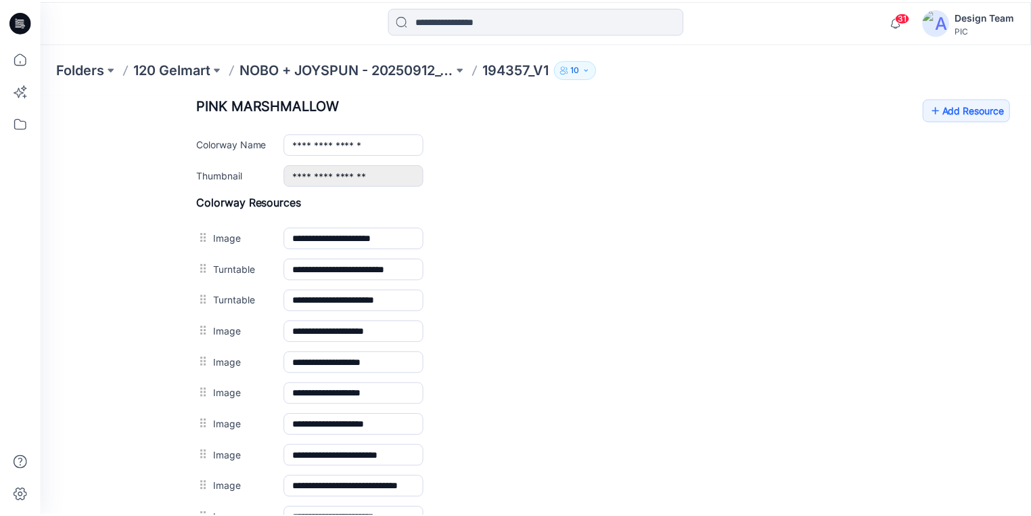
scroll to position [541, 0]
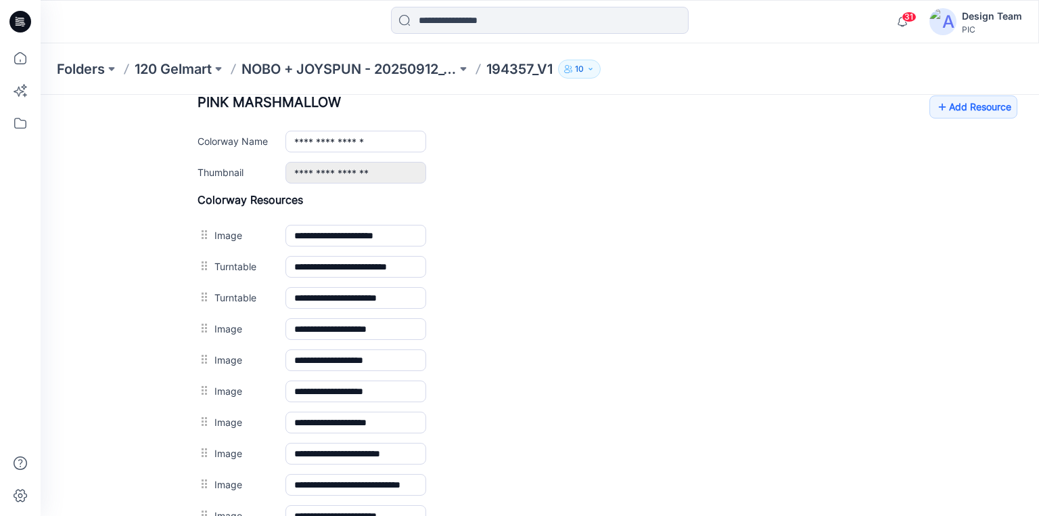
click at [12, 19] on icon at bounding box center [20, 22] width 22 height 22
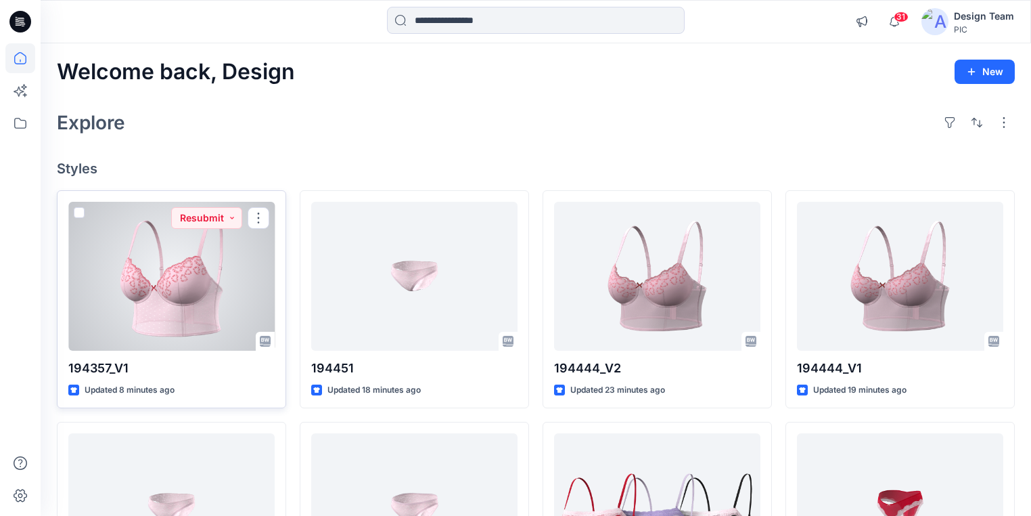
click at [195, 290] on div at bounding box center [171, 276] width 206 height 149
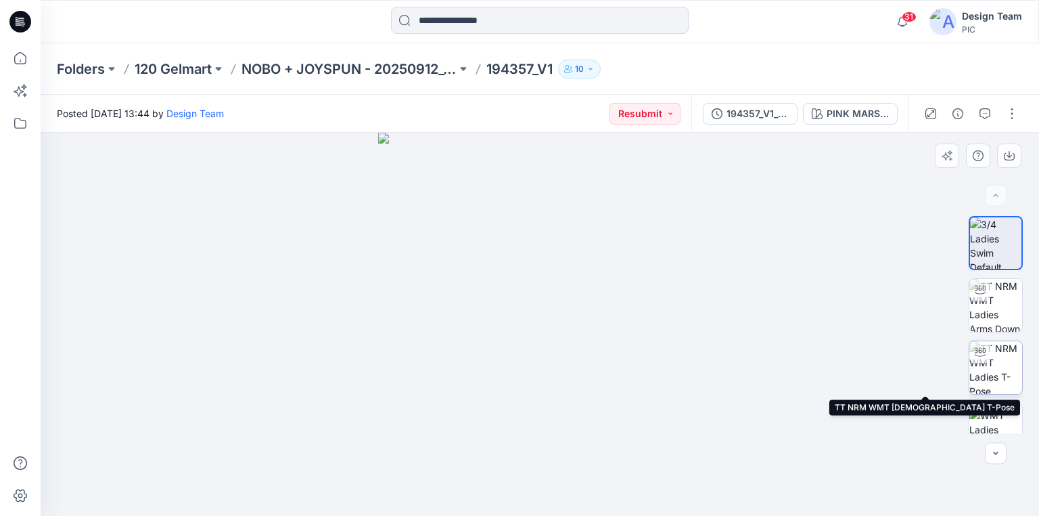
click at [995, 362] on img at bounding box center [996, 367] width 53 height 53
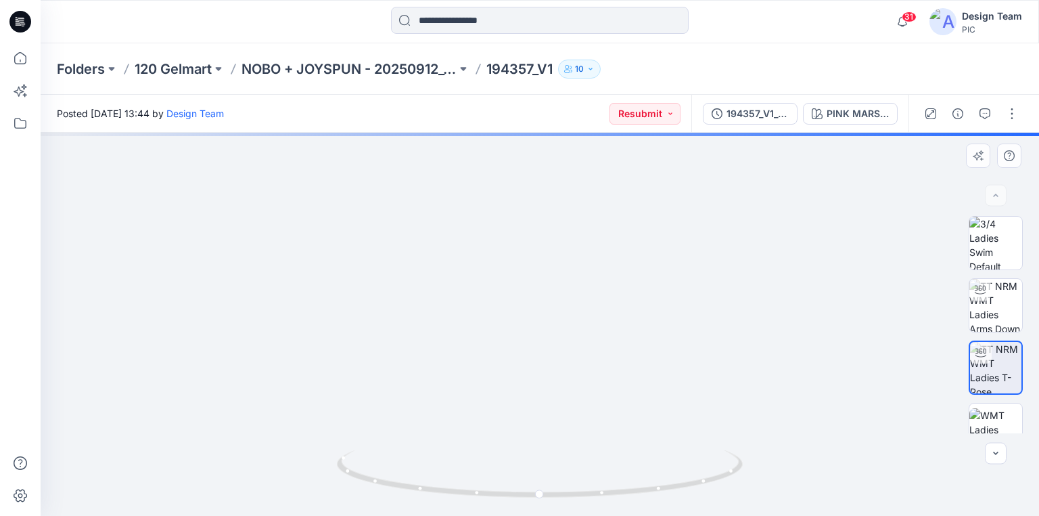
drag, startPoint x: 697, startPoint y: 208, endPoint x: 666, endPoint y: 318, distance: 114.0
drag, startPoint x: 315, startPoint y: 273, endPoint x: 449, endPoint y: 275, distance: 134.7
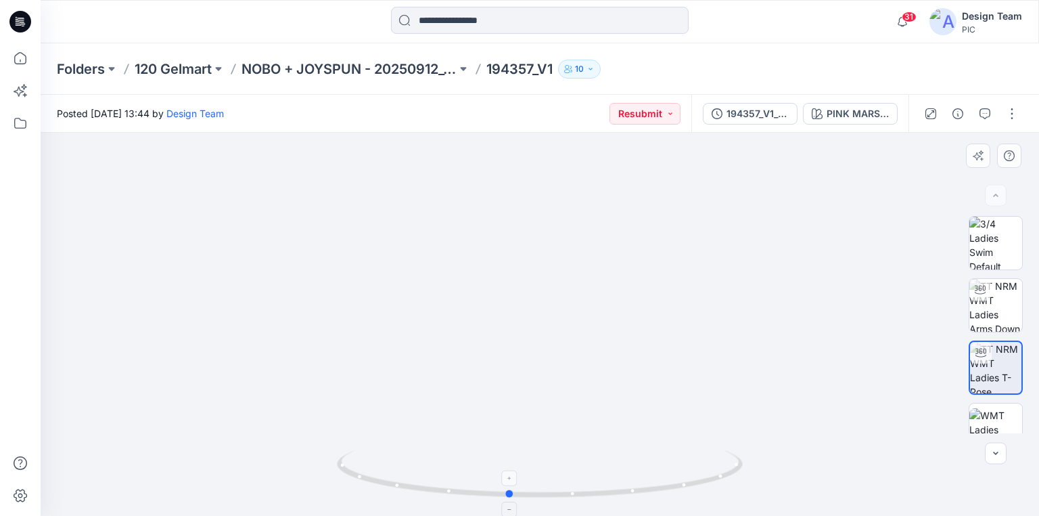
drag, startPoint x: 657, startPoint y: 491, endPoint x: 626, endPoint y: 477, distance: 33.9
click at [626, 477] on icon at bounding box center [541, 475] width 409 height 51
drag, startPoint x: 625, startPoint y: 496, endPoint x: 636, endPoint y: 490, distance: 12.4
click at [636, 490] on icon at bounding box center [541, 475] width 409 height 51
click at [757, 115] on div "194357_V1_V2" at bounding box center [758, 113] width 62 height 15
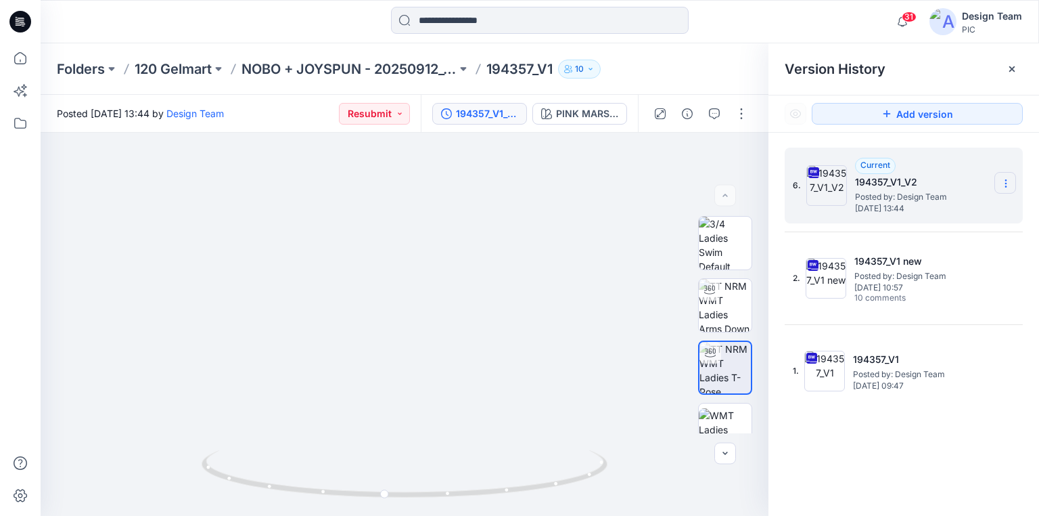
click at [1009, 181] on icon at bounding box center [1006, 183] width 11 height 11
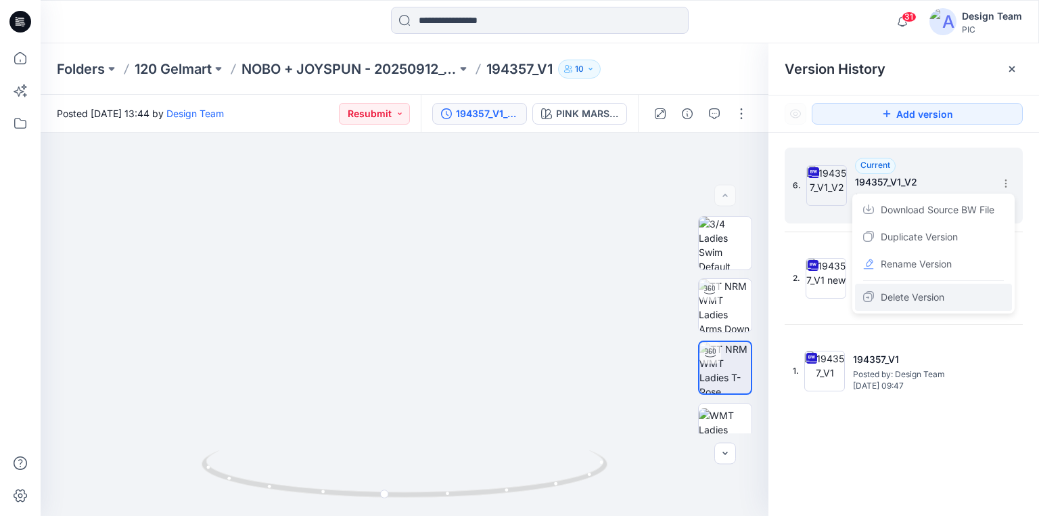
click at [921, 295] on span "Delete Version" at bounding box center [913, 297] width 64 height 16
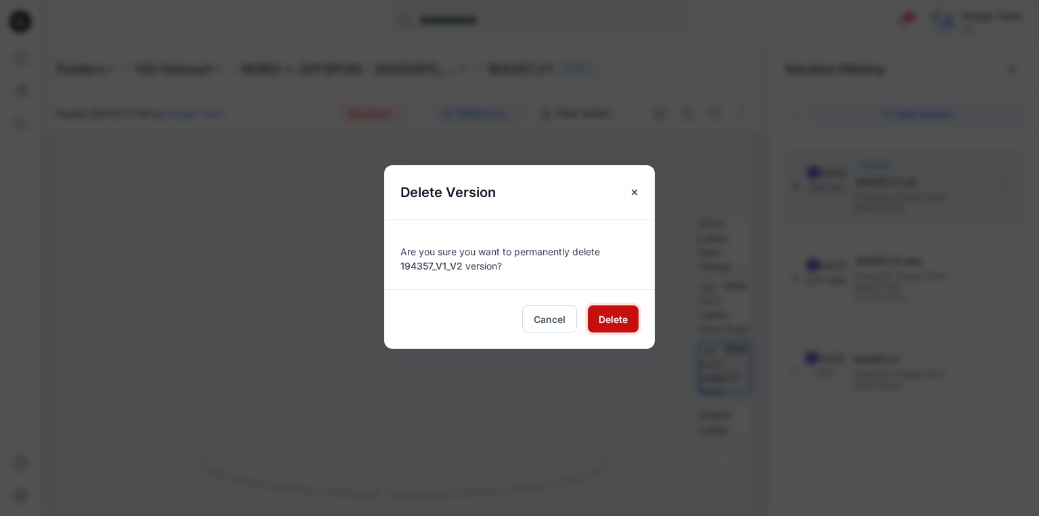
click at [618, 314] on span "Delete" at bounding box center [613, 319] width 29 height 14
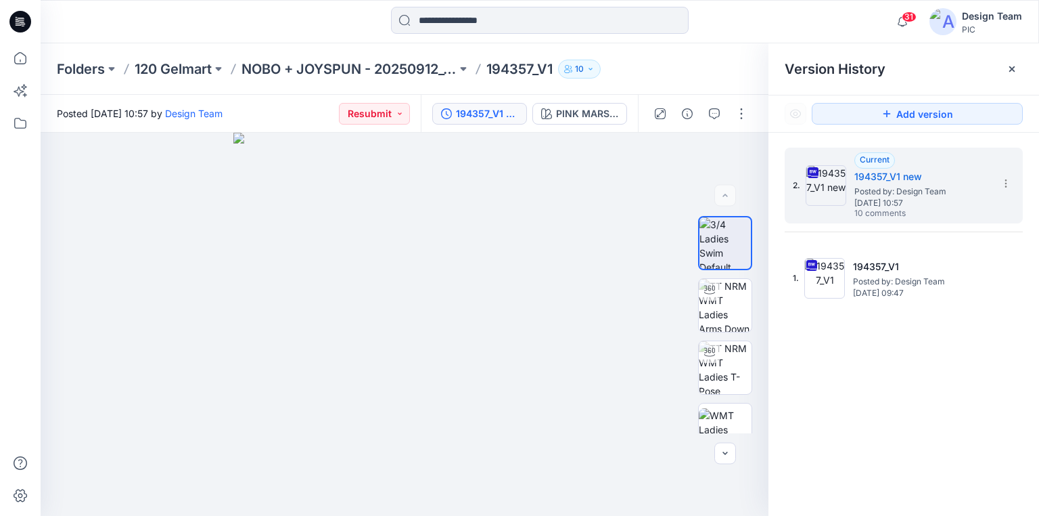
click at [866, 419] on div "2. Current 194357_V1 new Posted by: Design Team Monday, September 29, 2025 10:5…" at bounding box center [904, 334] width 271 height 403
click at [20, 24] on icon at bounding box center [20, 22] width 22 height 22
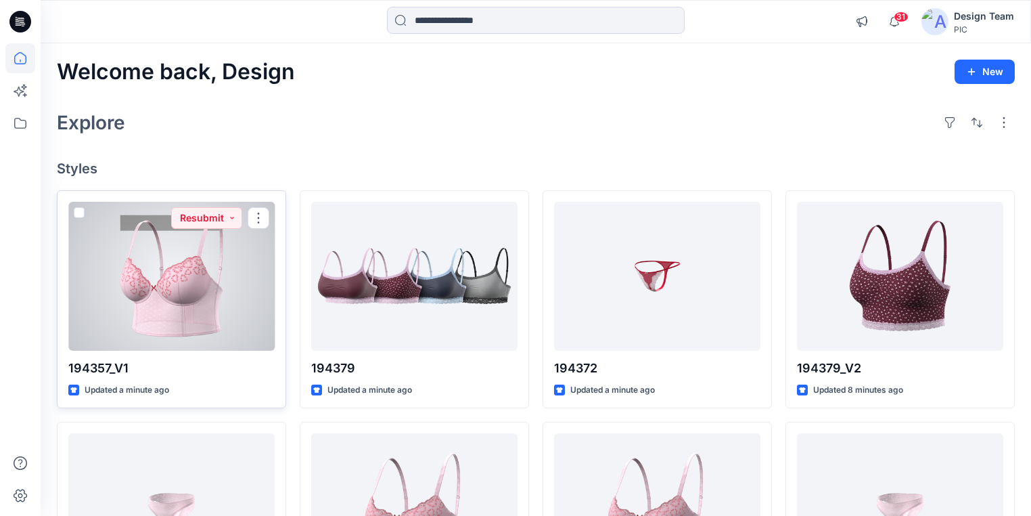
click at [148, 291] on div at bounding box center [171, 276] width 206 height 149
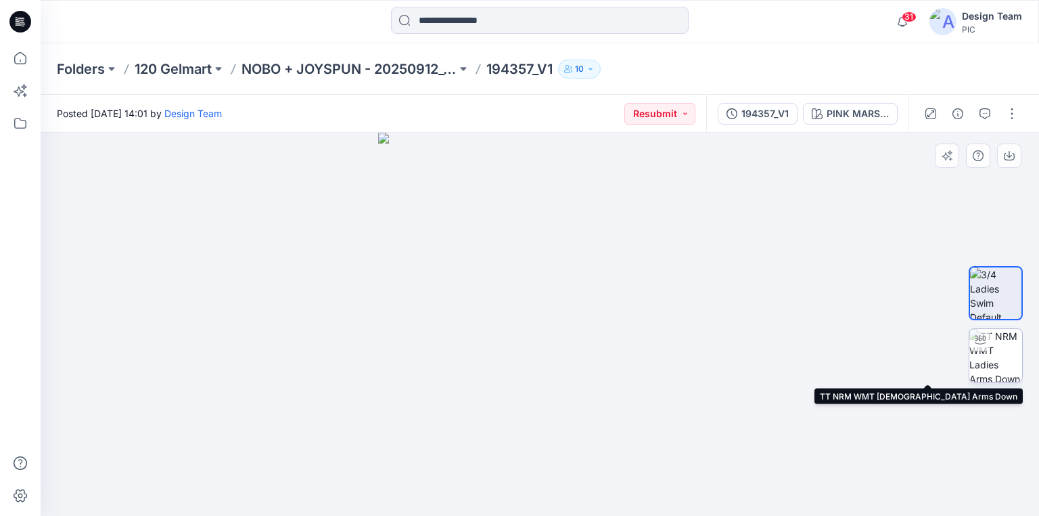
click at [999, 361] on img at bounding box center [996, 355] width 53 height 53
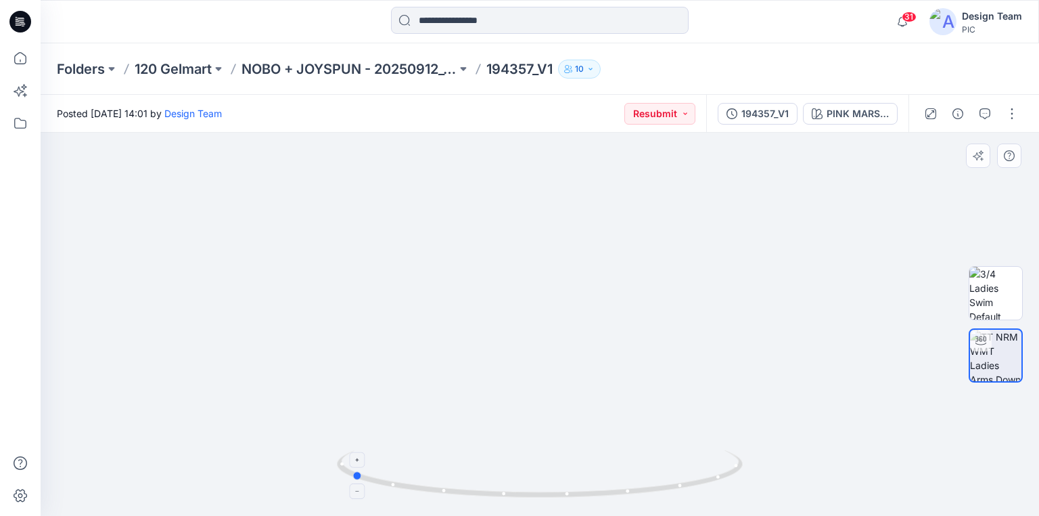
drag, startPoint x: 497, startPoint y: 494, endPoint x: 688, endPoint y: 491, distance: 190.2
click at [688, 491] on icon at bounding box center [541, 475] width 409 height 51
drag, startPoint x: 496, startPoint y: 282, endPoint x: 481, endPoint y: 416, distance: 134.1
drag, startPoint x: 658, startPoint y: 408, endPoint x: 663, endPoint y: 256, distance: 151.7
drag, startPoint x: 449, startPoint y: 493, endPoint x: 679, endPoint y: 490, distance: 230.1
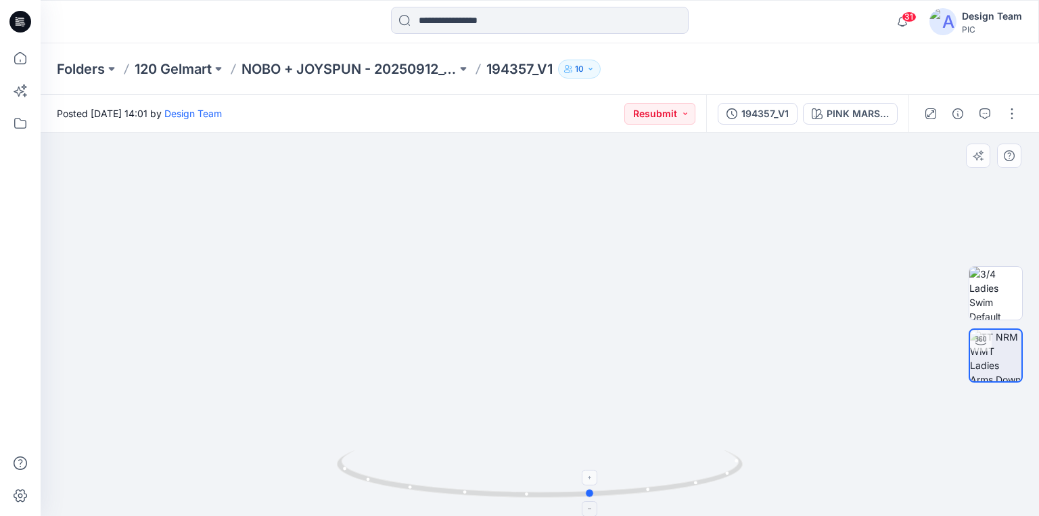
click at [679, 490] on icon at bounding box center [541, 475] width 409 height 51
click at [28, 18] on icon at bounding box center [20, 22] width 22 height 22
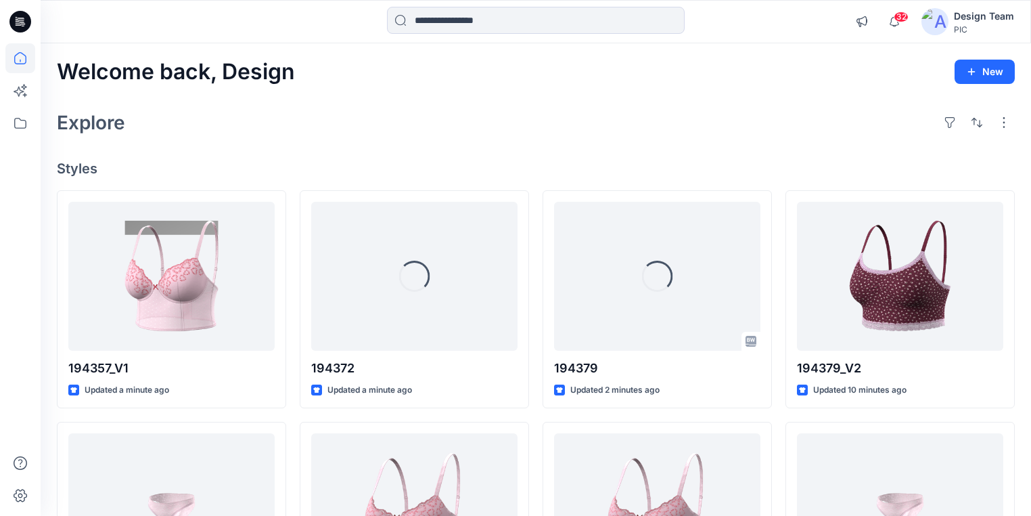
click at [19, 22] on icon at bounding box center [20, 22] width 22 height 22
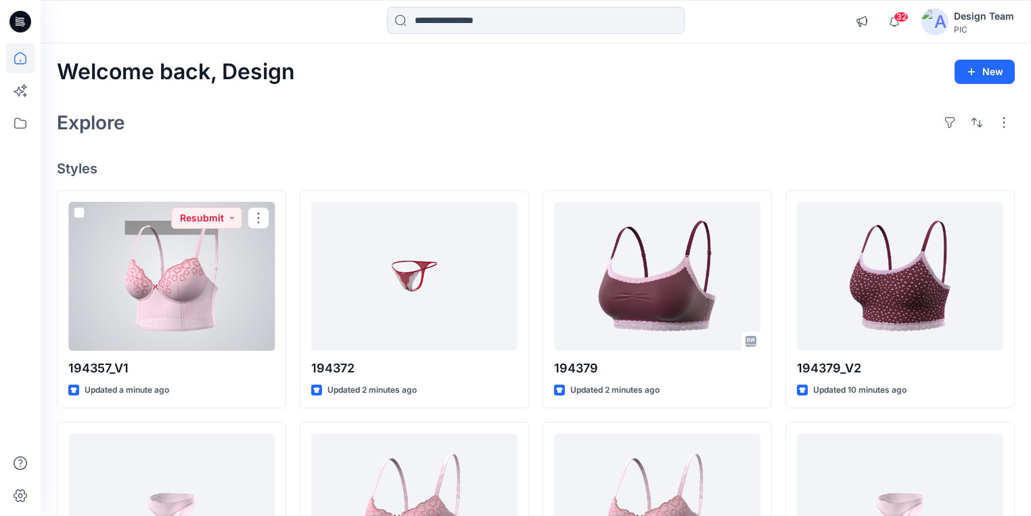
click at [198, 324] on div at bounding box center [171, 276] width 206 height 149
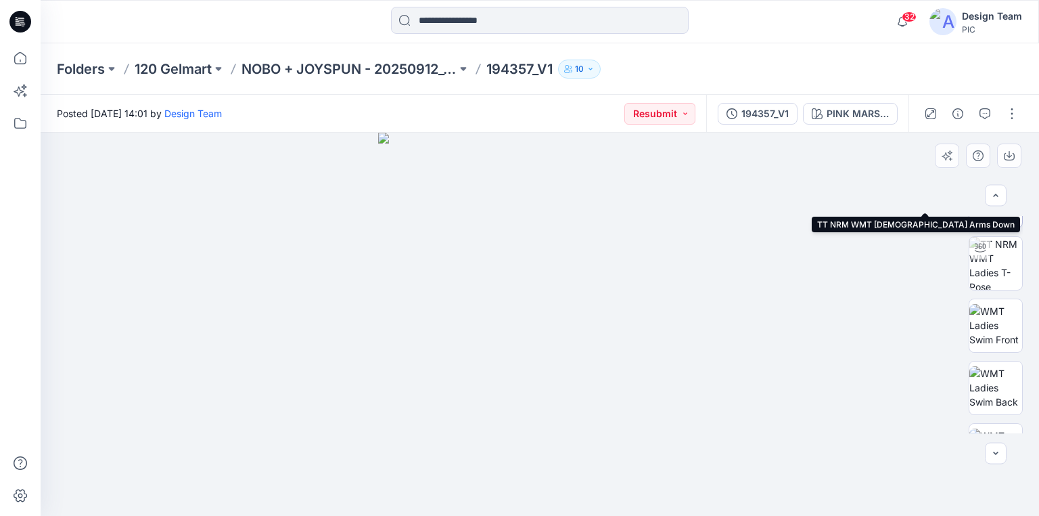
scroll to position [162, 0]
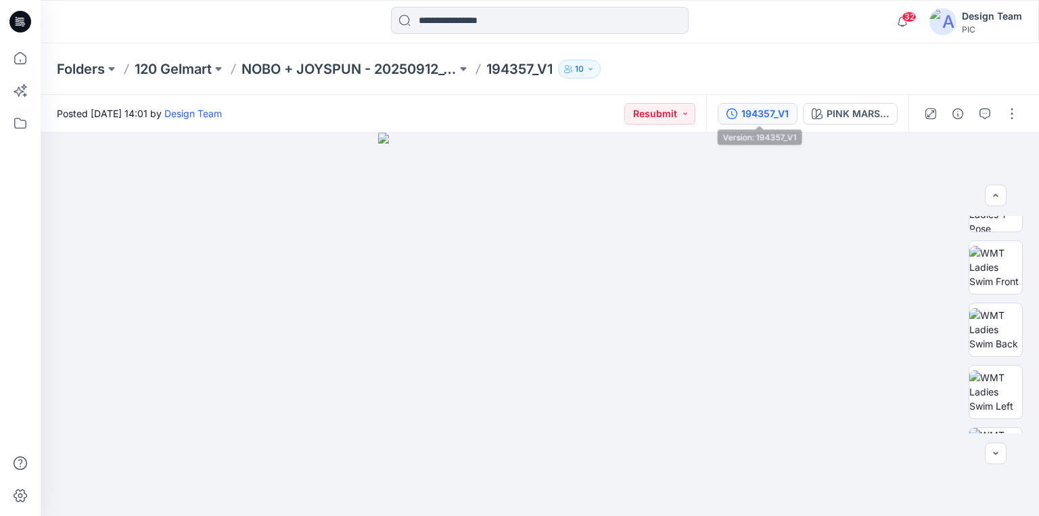
click at [772, 116] on div "194357_V1" at bounding box center [765, 113] width 47 height 15
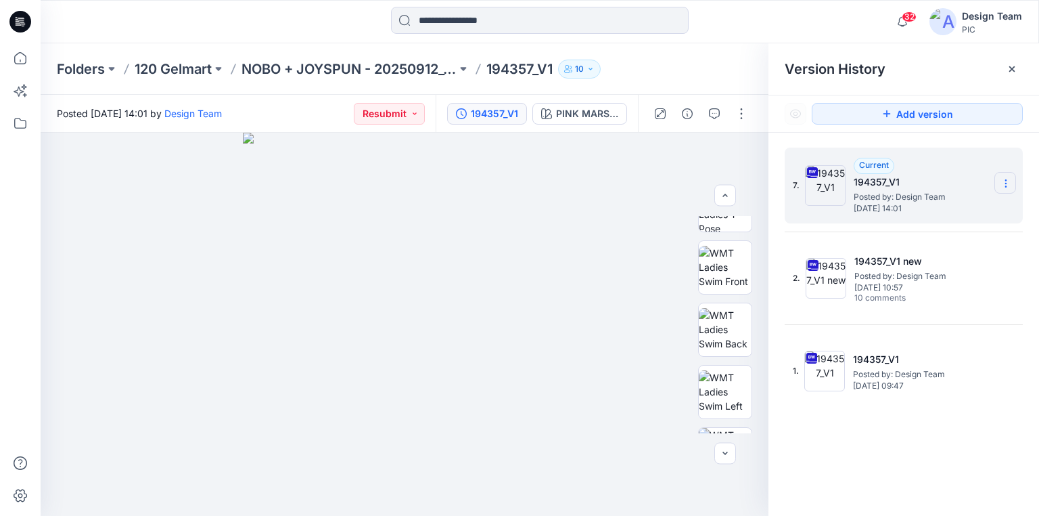
click at [1005, 184] on icon at bounding box center [1006, 183] width 11 height 11
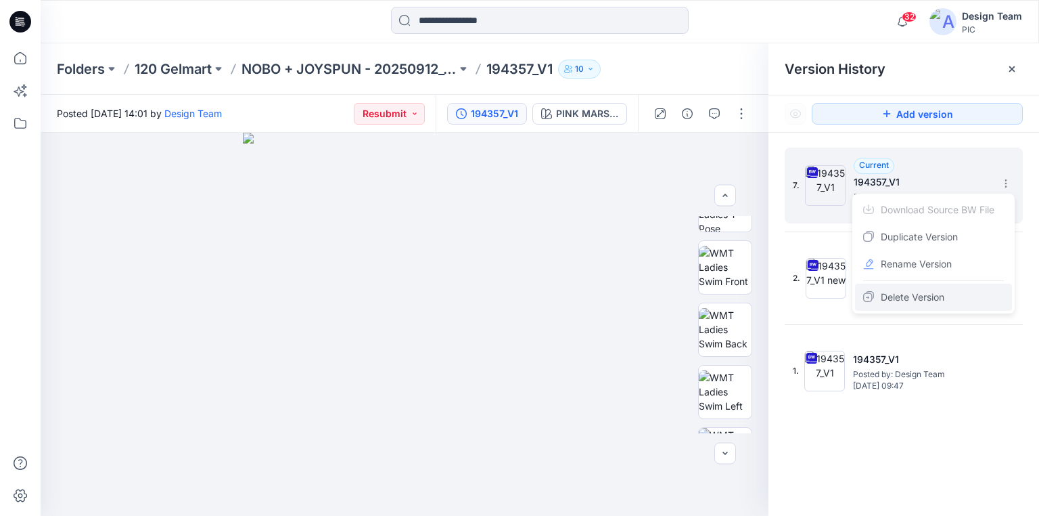
click at [927, 298] on span "Delete Version" at bounding box center [913, 297] width 64 height 16
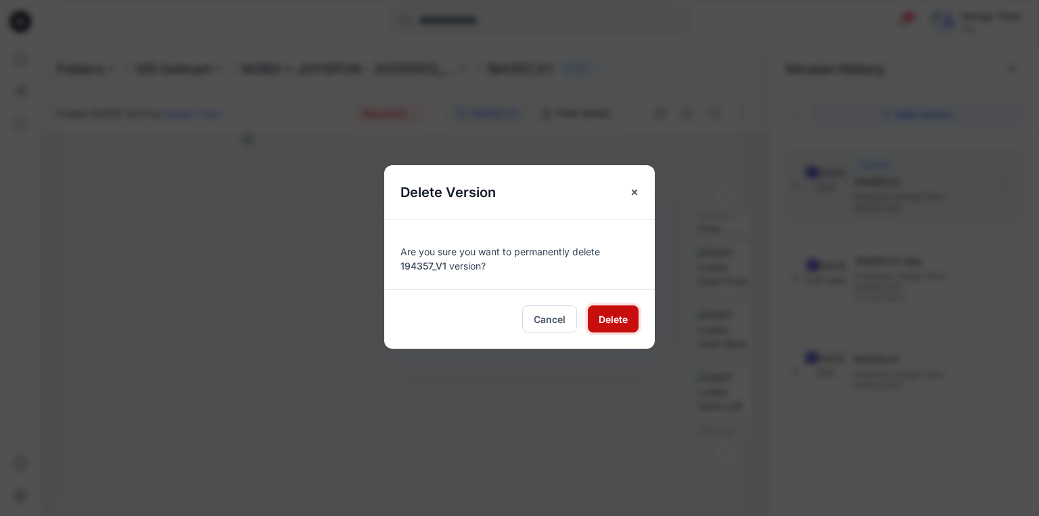
click at [617, 317] on span "Delete" at bounding box center [613, 319] width 29 height 14
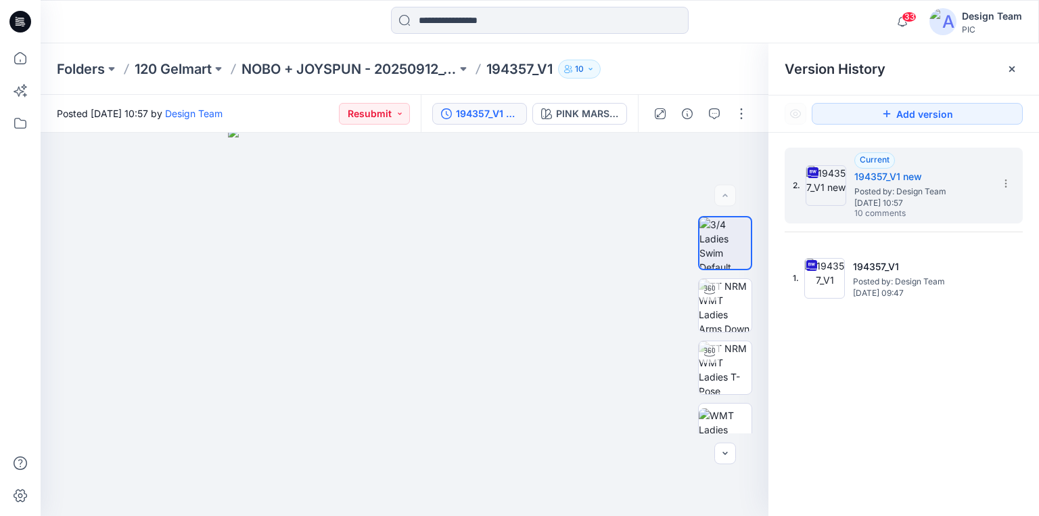
click at [16, 24] on icon at bounding box center [20, 22] width 22 height 22
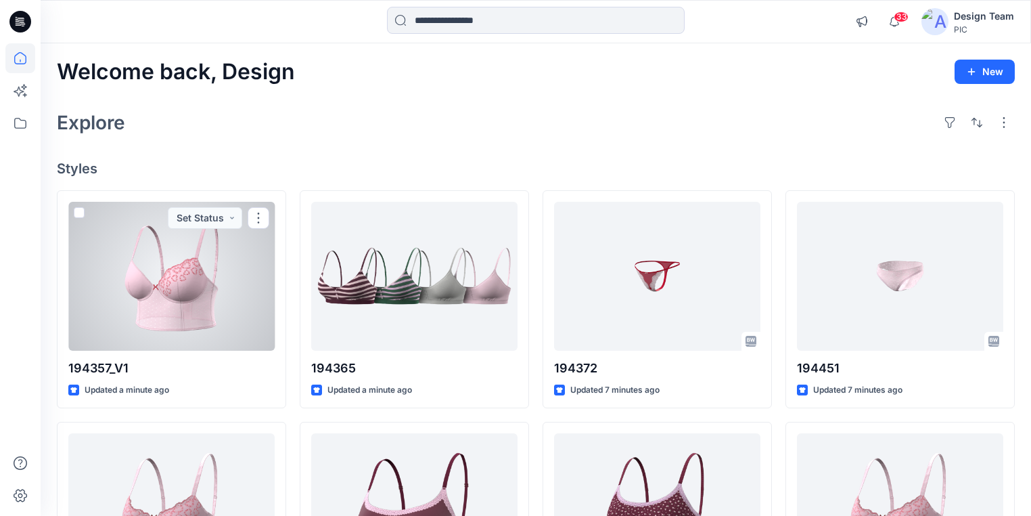
drag, startPoint x: 187, startPoint y: 303, endPoint x: 175, endPoint y: 293, distance: 15.9
click at [185, 302] on div at bounding box center [171, 276] width 206 height 149
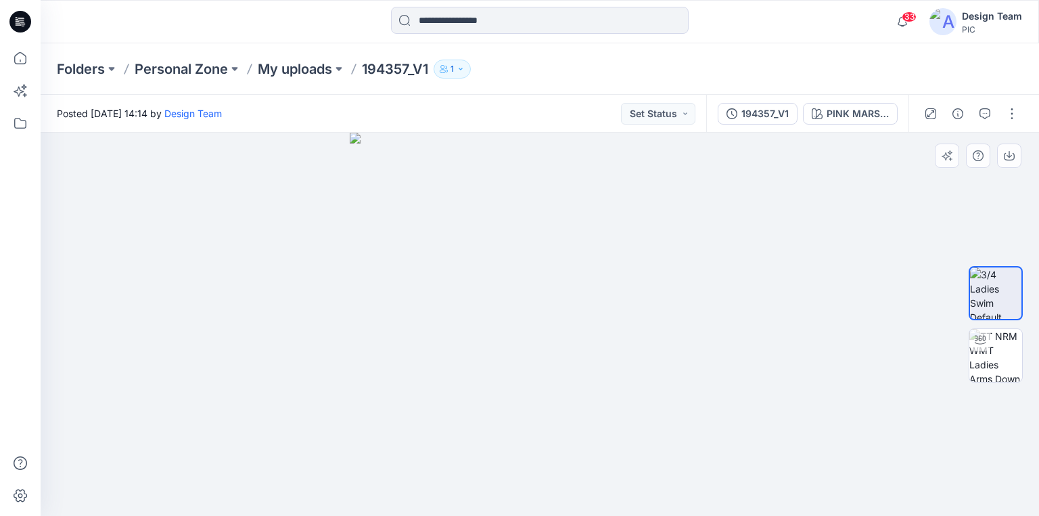
drag, startPoint x: 644, startPoint y: 279, endPoint x: 620, endPoint y: 347, distance: 71.9
drag, startPoint x: 763, startPoint y: 116, endPoint x: 752, endPoint y: 114, distance: 11.7
click at [763, 116] on div "194357_V1" at bounding box center [765, 113] width 47 height 15
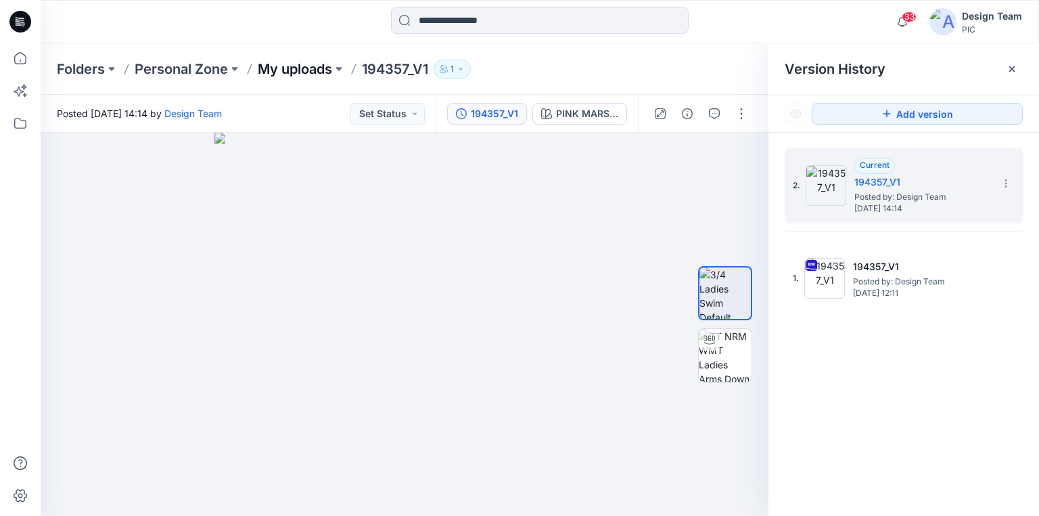
click at [292, 68] on p "My uploads" at bounding box center [295, 69] width 74 height 19
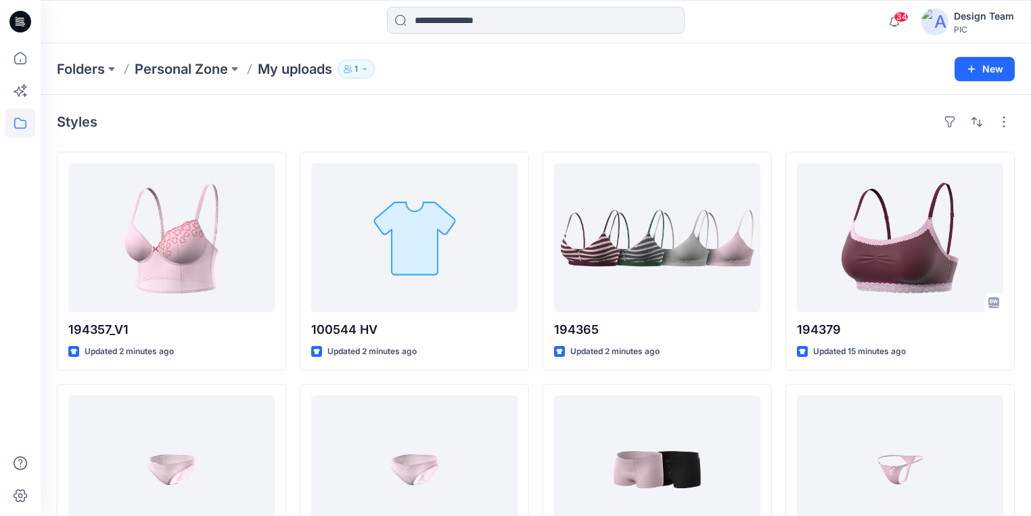
click at [19, 26] on icon at bounding box center [20, 22] width 22 height 22
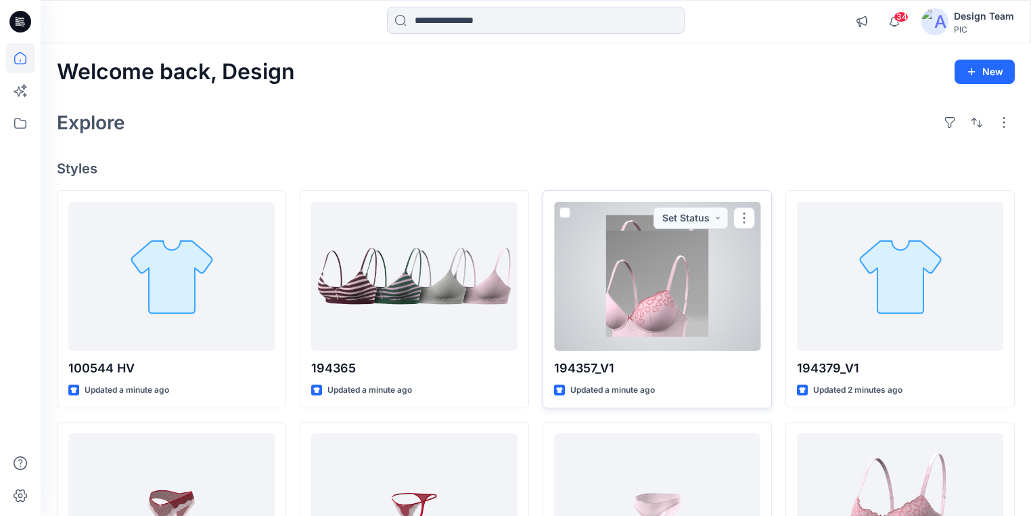
click at [660, 298] on div at bounding box center [657, 276] width 206 height 149
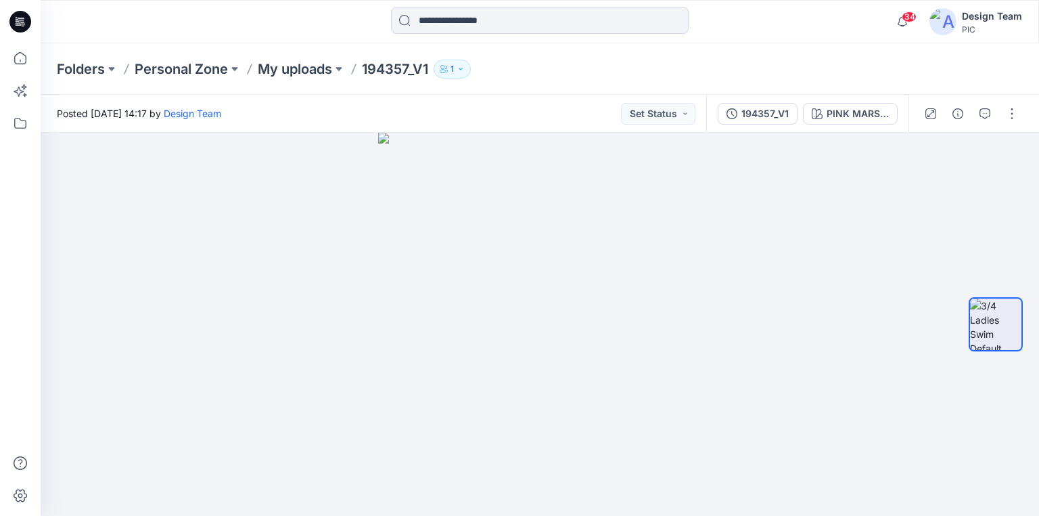
click at [25, 18] on icon at bounding box center [20, 22] width 22 height 22
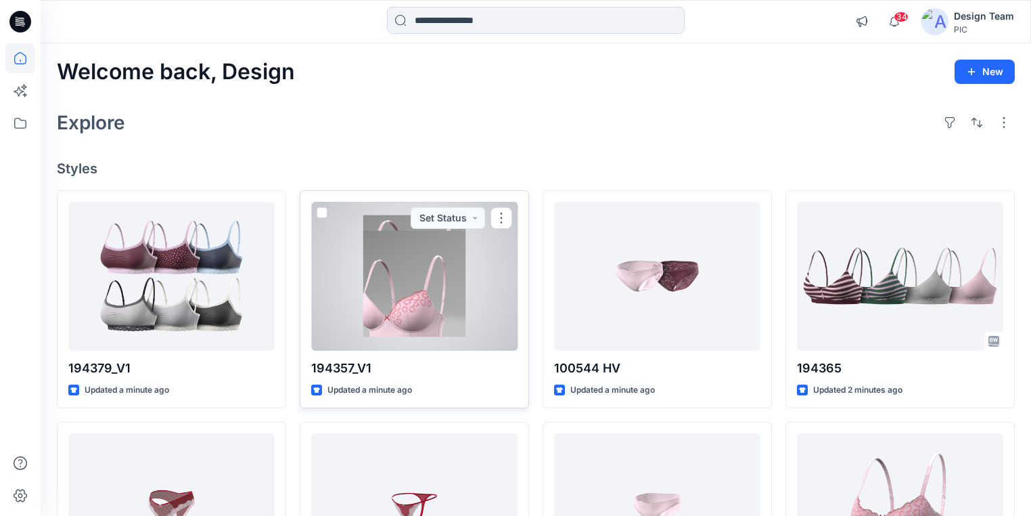
click at [426, 286] on div at bounding box center [414, 276] width 206 height 149
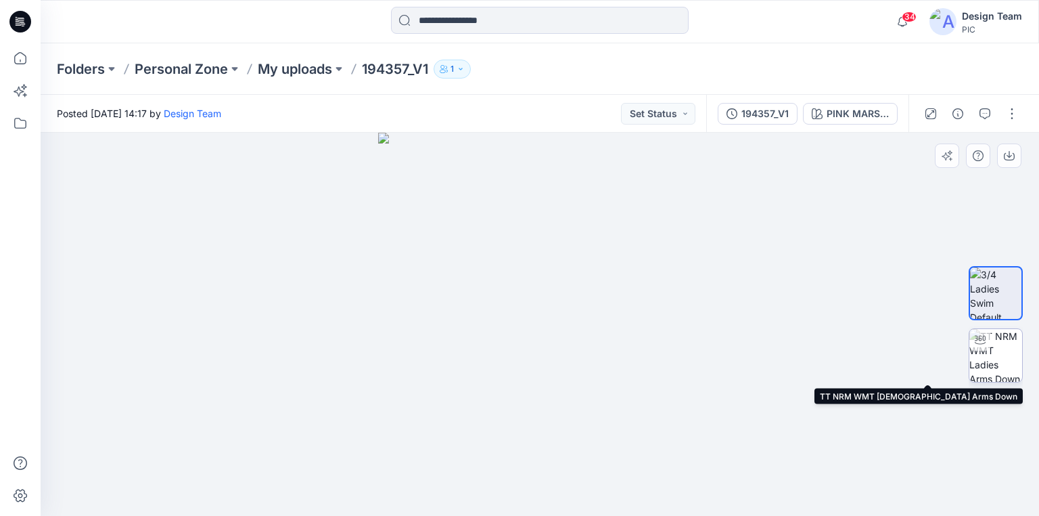
click at [1000, 363] on img at bounding box center [996, 355] width 53 height 53
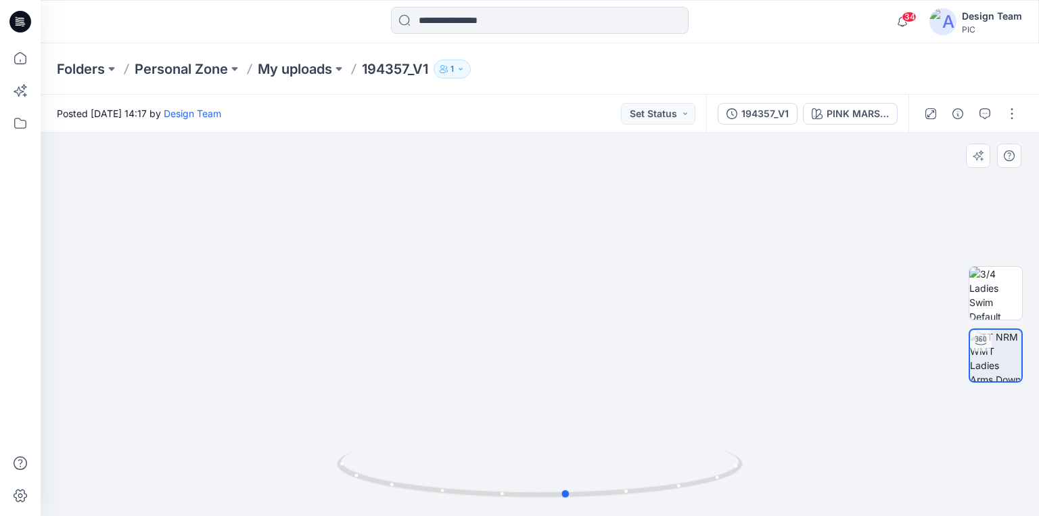
drag, startPoint x: 738, startPoint y: 471, endPoint x: 765, endPoint y: 489, distance: 32.3
click at [765, 489] on div at bounding box center [540, 324] width 999 height 383
drag, startPoint x: 444, startPoint y: 492, endPoint x: 374, endPoint y: 488, distance: 70.5
click at [374, 488] on icon at bounding box center [541, 475] width 409 height 51
drag, startPoint x: 552, startPoint y: 498, endPoint x: 648, endPoint y: 495, distance: 95.5
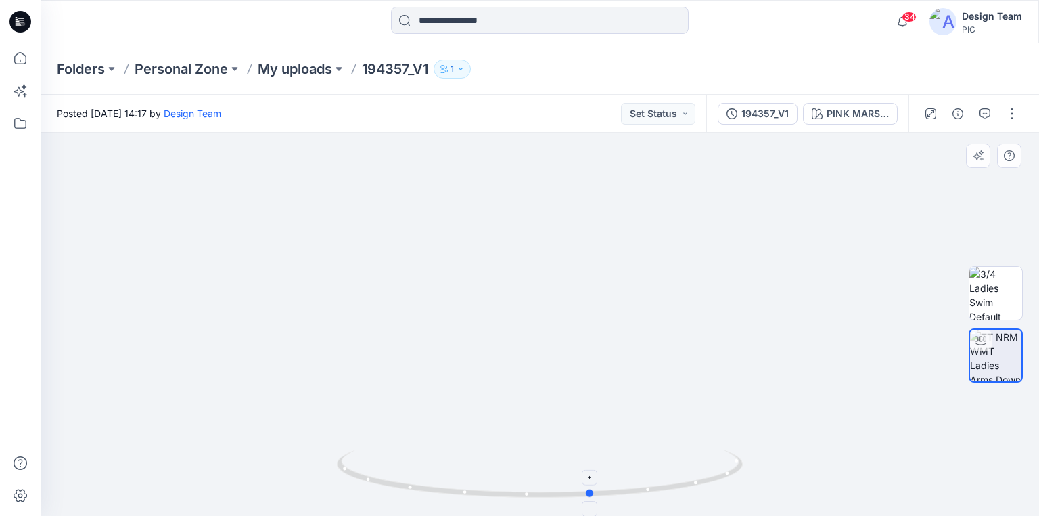
click at [648, 495] on icon at bounding box center [541, 475] width 409 height 51
drag, startPoint x: 357, startPoint y: 477, endPoint x: 304, endPoint y: 460, distance: 56.1
click at [304, 460] on div at bounding box center [540, 324] width 999 height 383
drag, startPoint x: 667, startPoint y: 485, endPoint x: 713, endPoint y: 476, distance: 47.4
click at [713, 476] on icon at bounding box center [541, 475] width 409 height 51
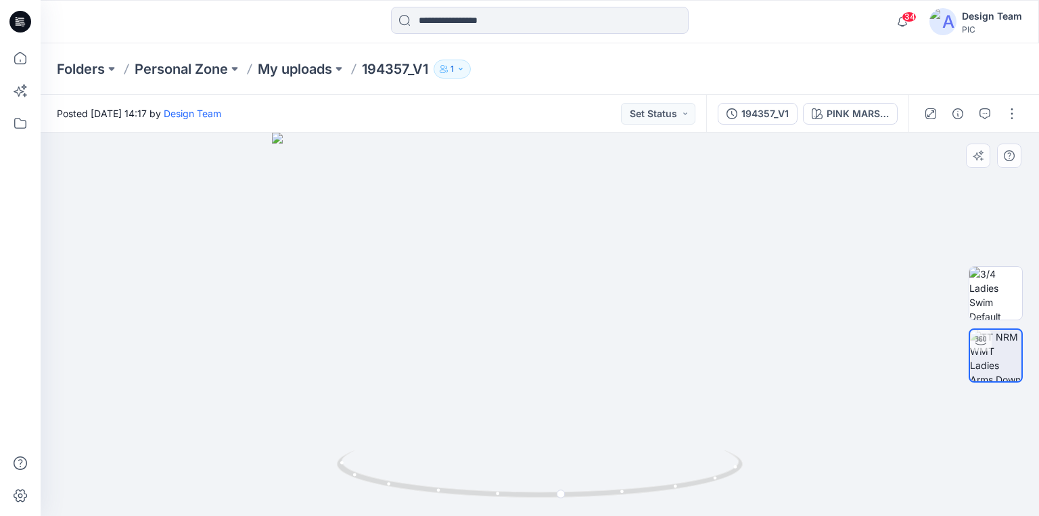
drag, startPoint x: 543, startPoint y: 202, endPoint x: 554, endPoint y: 306, distance: 104.8
drag, startPoint x: 742, startPoint y: 464, endPoint x: 552, endPoint y: 455, distance: 190.4
click at [552, 455] on icon at bounding box center [541, 475] width 409 height 51
drag, startPoint x: 652, startPoint y: 490, endPoint x: 799, endPoint y: 472, distance: 147.2
click at [799, 472] on div at bounding box center [540, 324] width 999 height 383
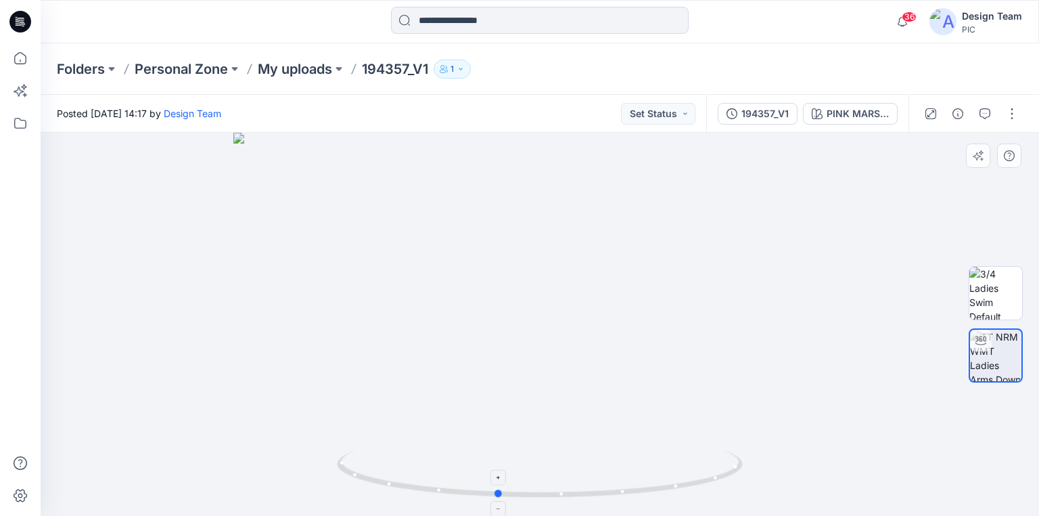
drag, startPoint x: 719, startPoint y: 478, endPoint x: 698, endPoint y: 479, distance: 21.0
click at [698, 479] on icon at bounding box center [541, 475] width 409 height 51
drag, startPoint x: 652, startPoint y: 488, endPoint x: 695, endPoint y: 484, distance: 42.8
click at [695, 484] on icon at bounding box center [541, 475] width 409 height 51
drag, startPoint x: 693, startPoint y: 487, endPoint x: 663, endPoint y: 487, distance: 29.8
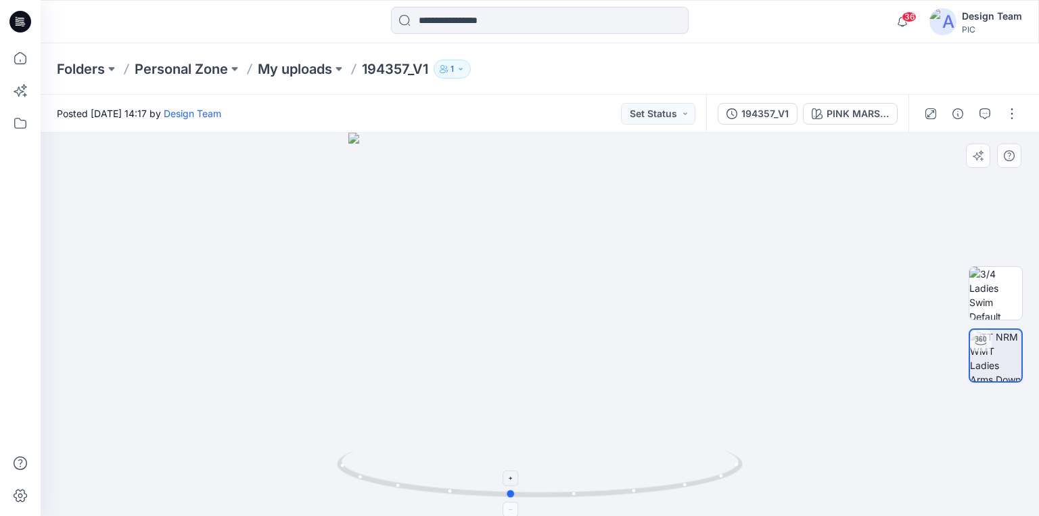
click at [663, 487] on icon at bounding box center [541, 475] width 409 height 51
drag, startPoint x: 663, startPoint y: 493, endPoint x: 703, endPoint y: 491, distance: 39.9
click at [703, 491] on icon at bounding box center [541, 475] width 409 height 51
drag, startPoint x: 576, startPoint y: 355, endPoint x: 574, endPoint y: 282, distance: 73.8
drag, startPoint x: 682, startPoint y: 487, endPoint x: 910, endPoint y: 441, distance: 232.0
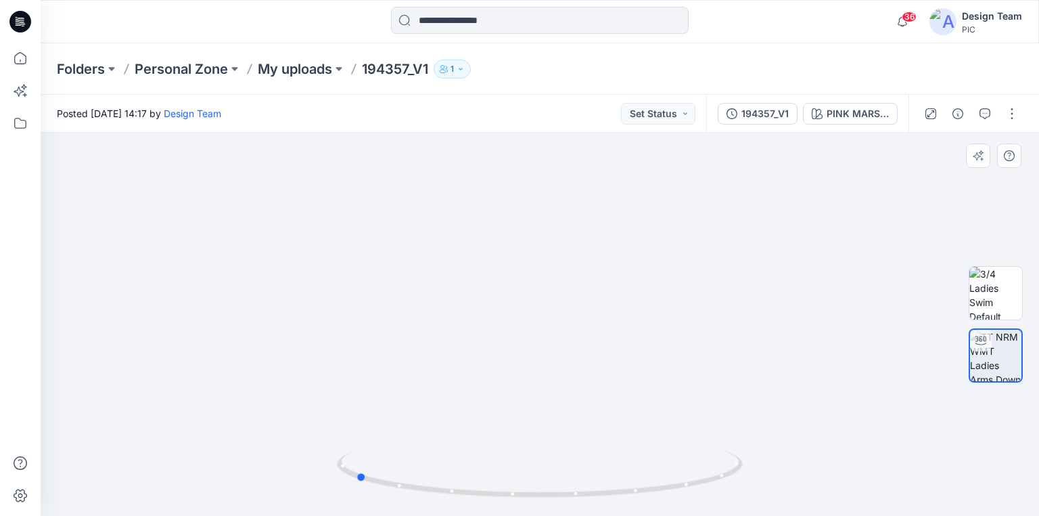
click at [910, 441] on div at bounding box center [540, 324] width 999 height 383
click at [24, 24] on icon at bounding box center [22, 24] width 5 height 1
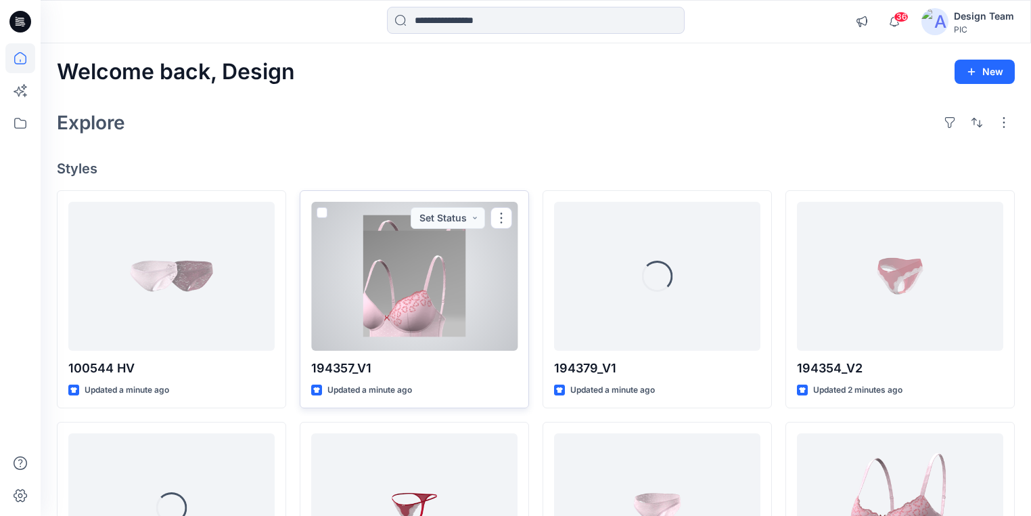
click at [396, 296] on div at bounding box center [414, 276] width 206 height 149
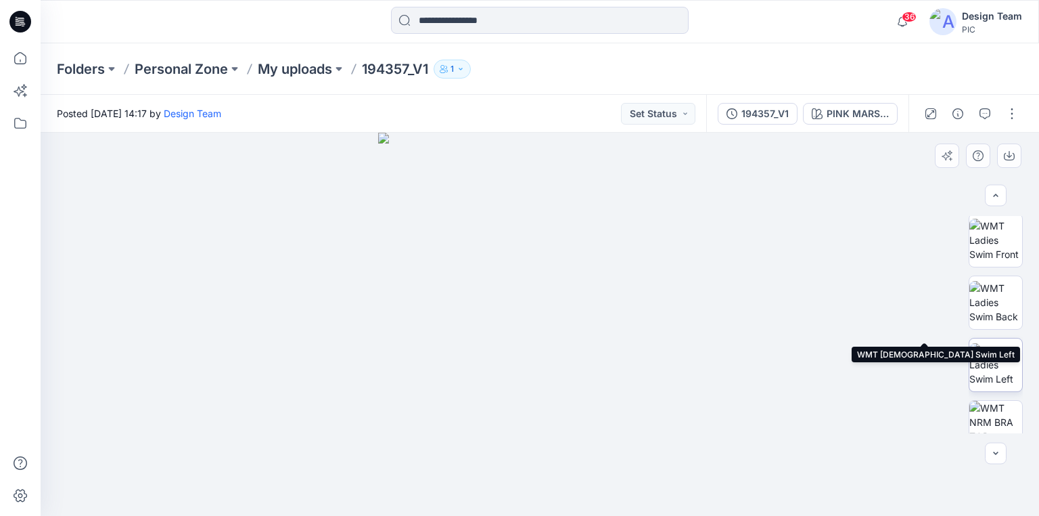
scroll to position [162, 0]
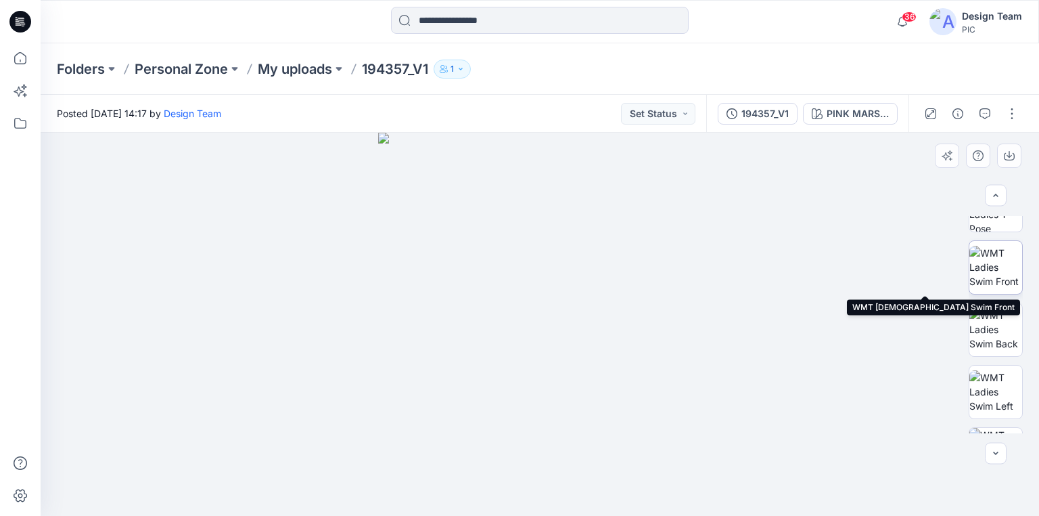
click at [999, 273] on img at bounding box center [996, 267] width 53 height 43
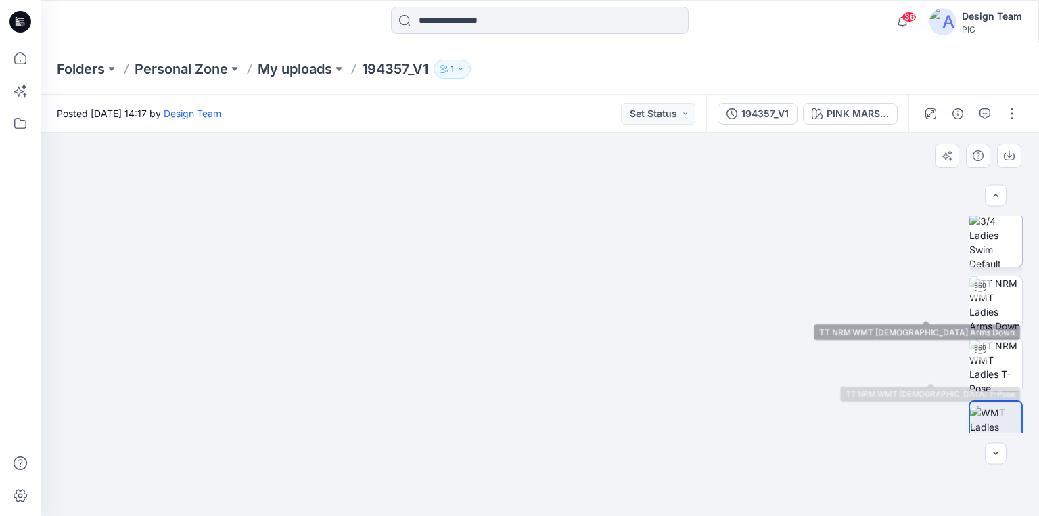
scroll to position [0, 0]
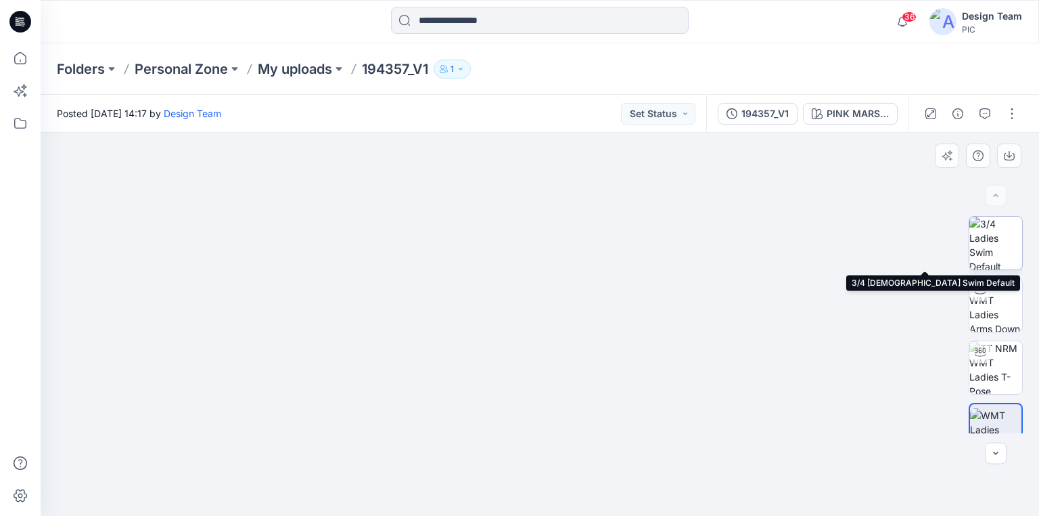
click at [999, 246] on img at bounding box center [996, 243] width 53 height 53
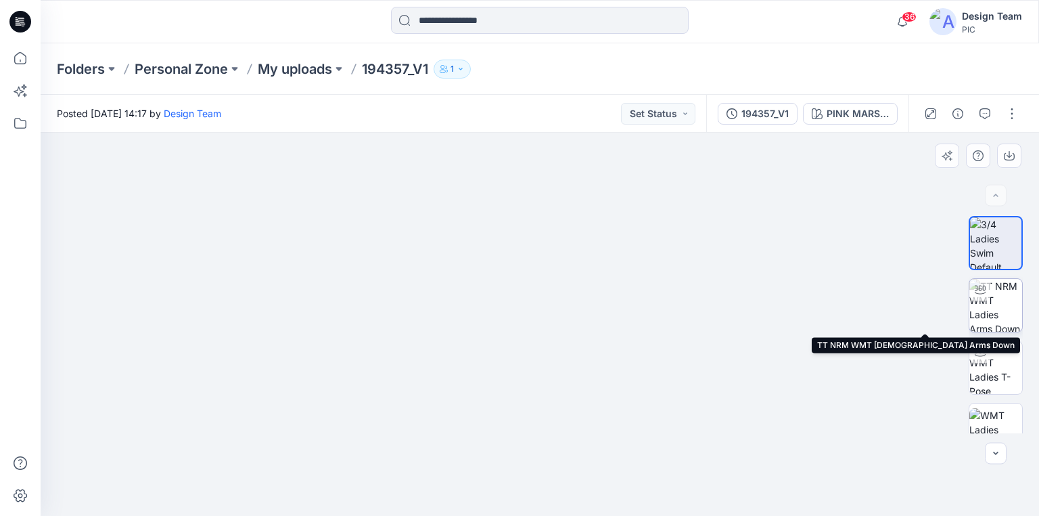
click at [993, 316] on img at bounding box center [996, 305] width 53 height 53
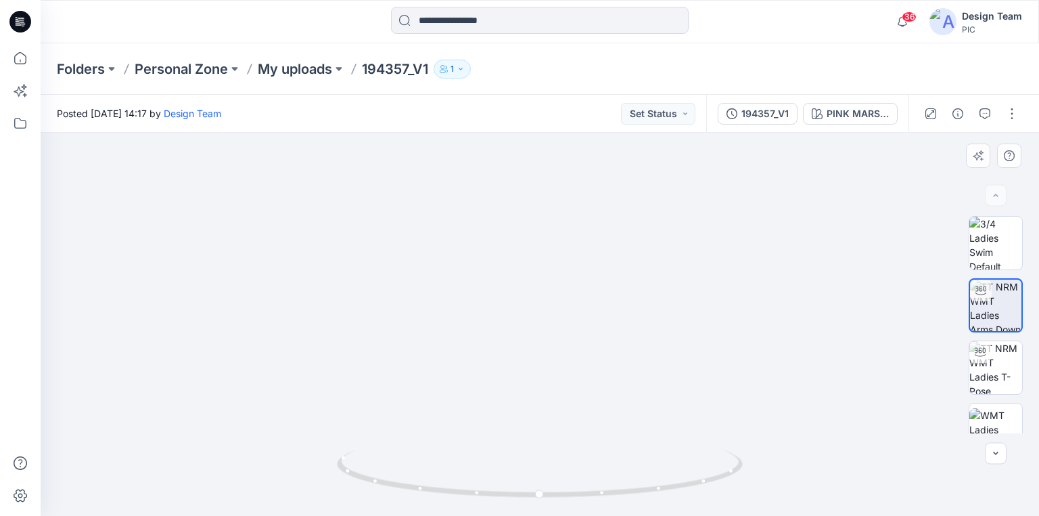
drag, startPoint x: 601, startPoint y: 239, endPoint x: 580, endPoint y: 424, distance: 185.9
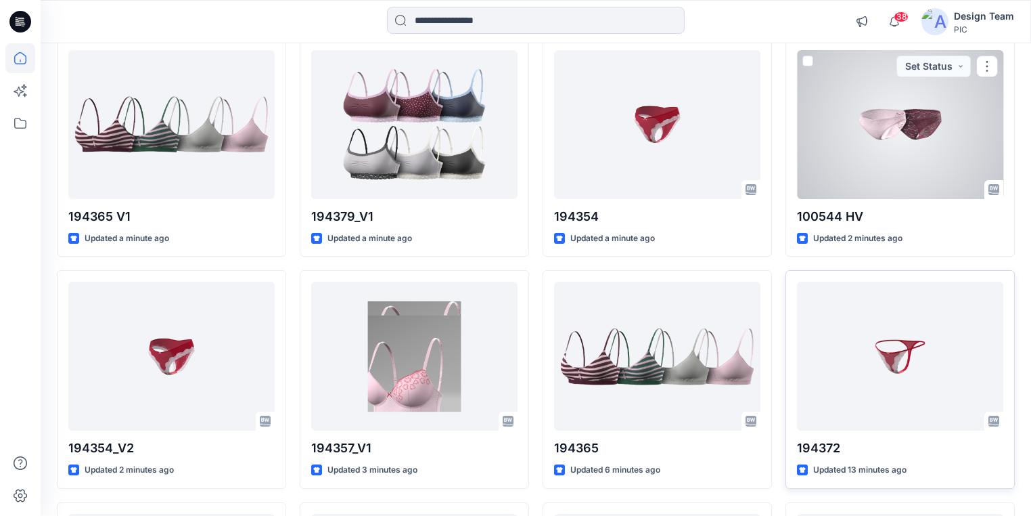
scroll to position [162, 0]
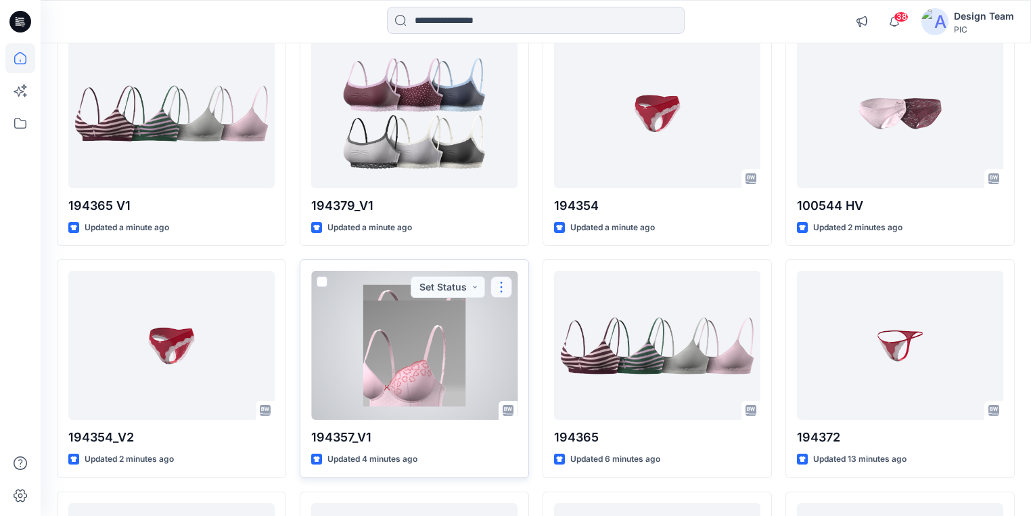
click at [504, 282] on button "button" at bounding box center [502, 287] width 22 height 22
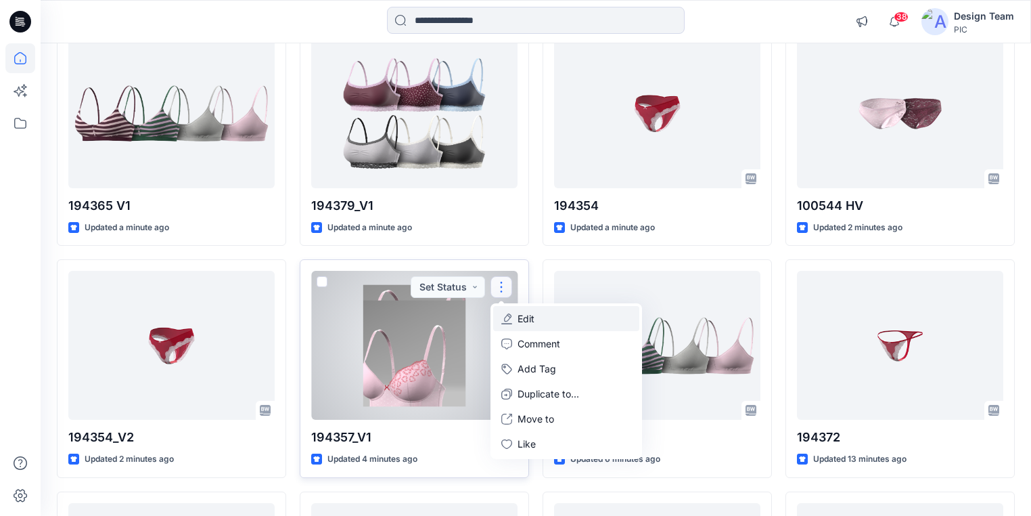
click at [533, 317] on p "Edit" at bounding box center [526, 318] width 17 height 14
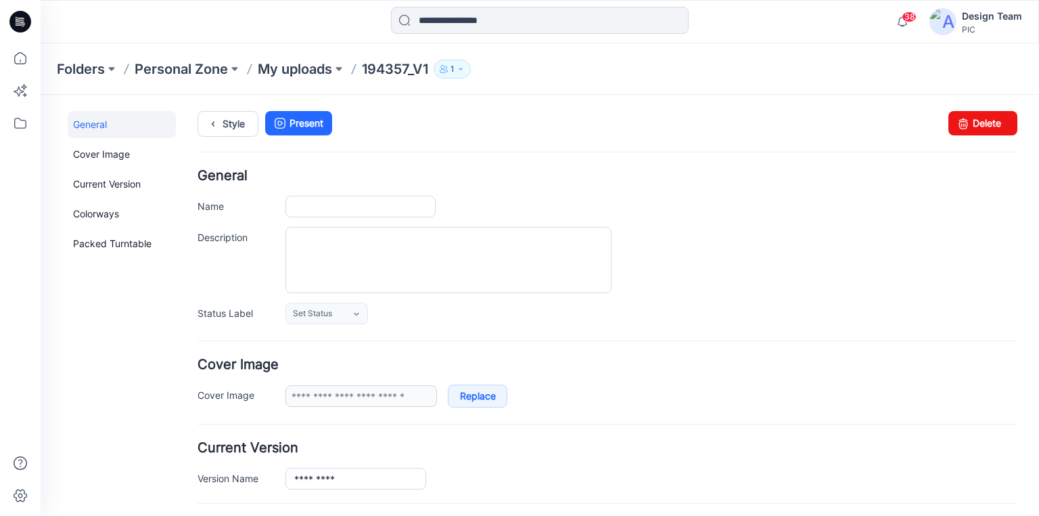
type input "*********"
type input "**********"
drag, startPoint x: 973, startPoint y: 122, endPoint x: 614, endPoint y: 150, distance: 359.7
click at [973, 122] on link "Delete" at bounding box center [983, 123] width 69 height 24
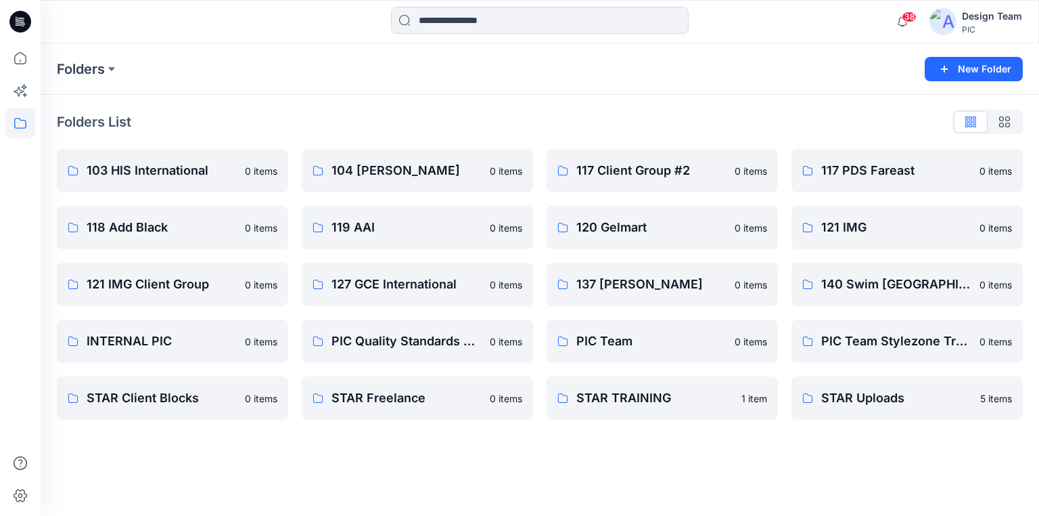
click at [17, 18] on icon at bounding box center [20, 22] width 22 height 22
